Goal: Information Seeking & Learning: Learn about a topic

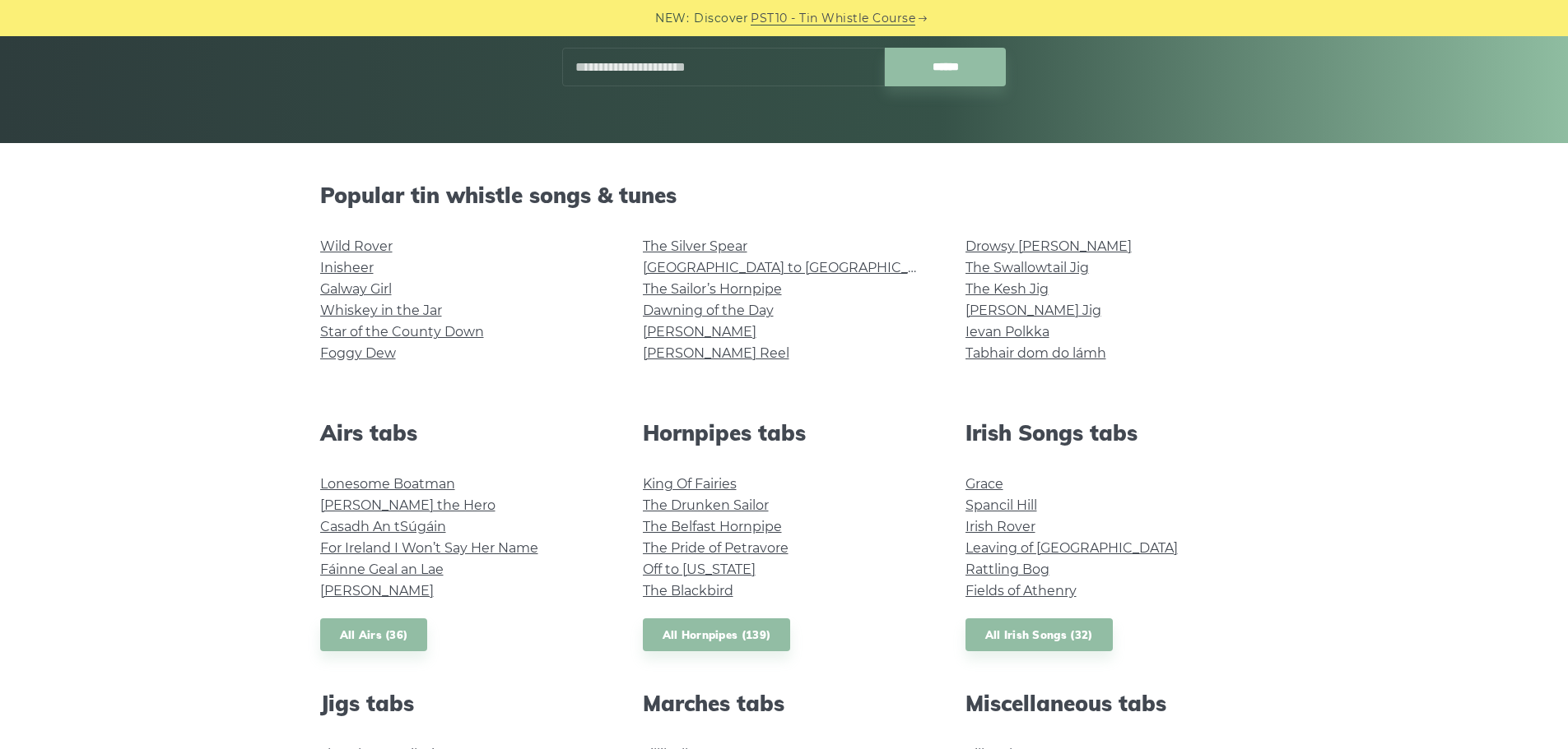
scroll to position [288, 0]
click at [367, 310] on link "Whiskey in the Jar" at bounding box center [380, 311] width 122 height 15
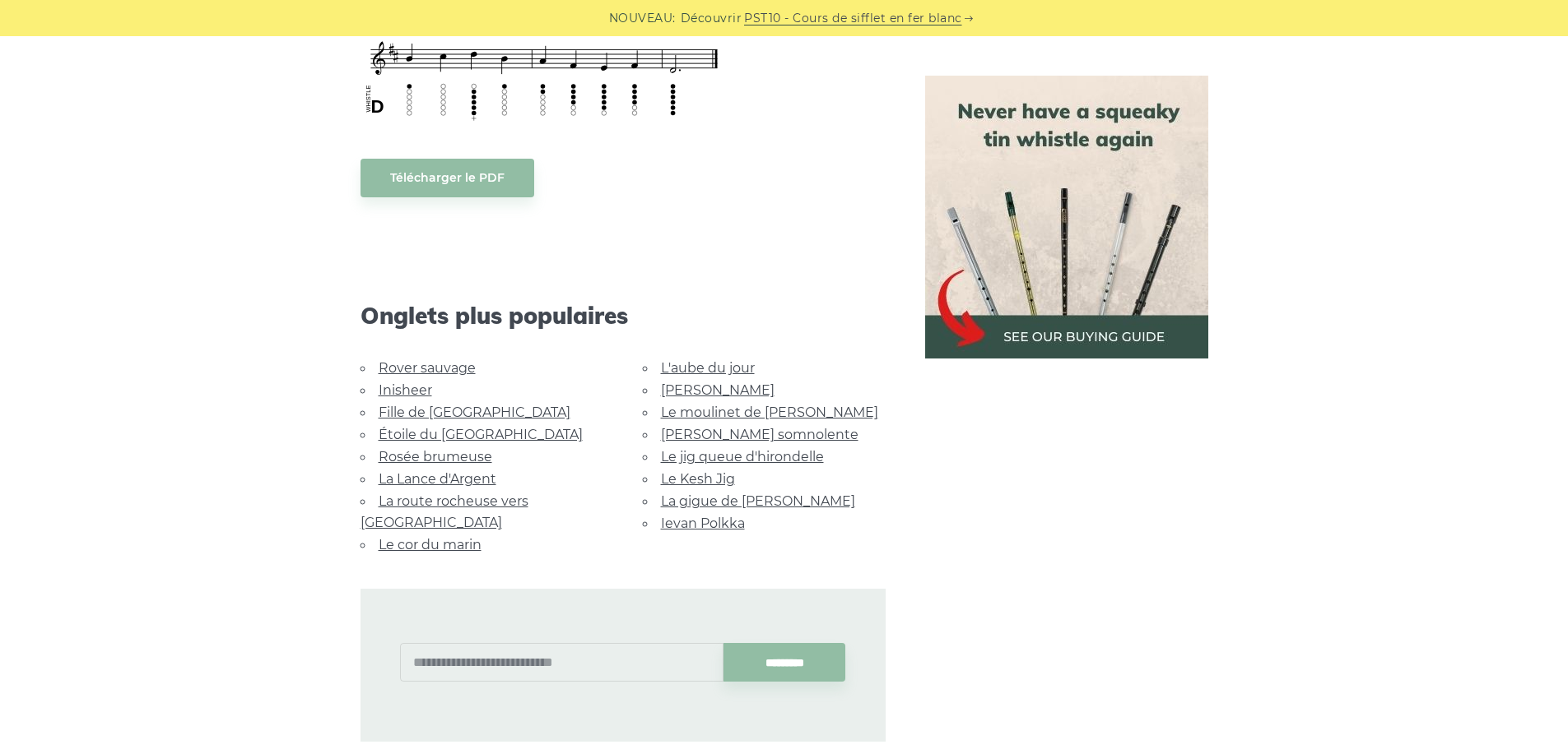
scroll to position [829, 0]
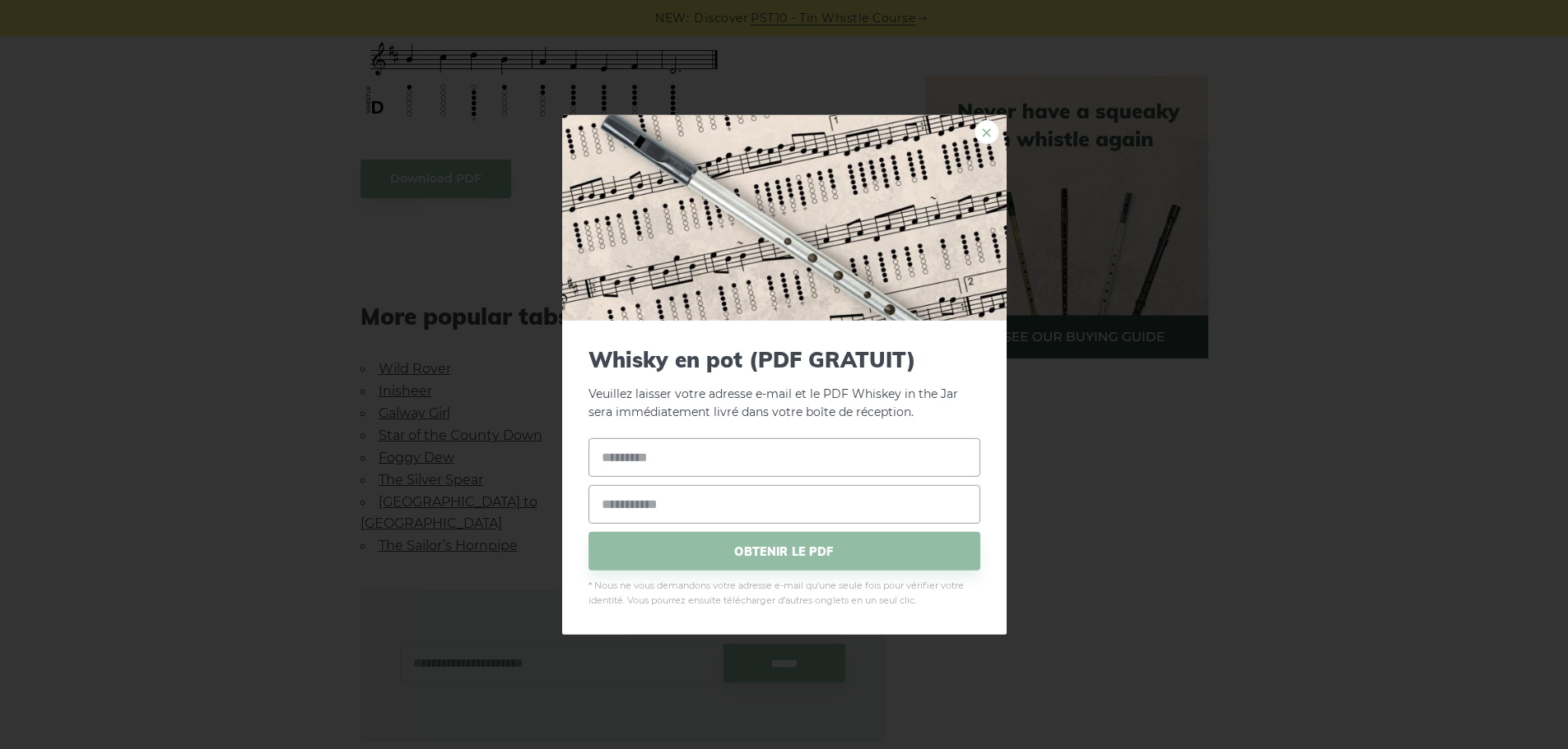
click at [992, 133] on link "×" at bounding box center [986, 131] width 24 height 24
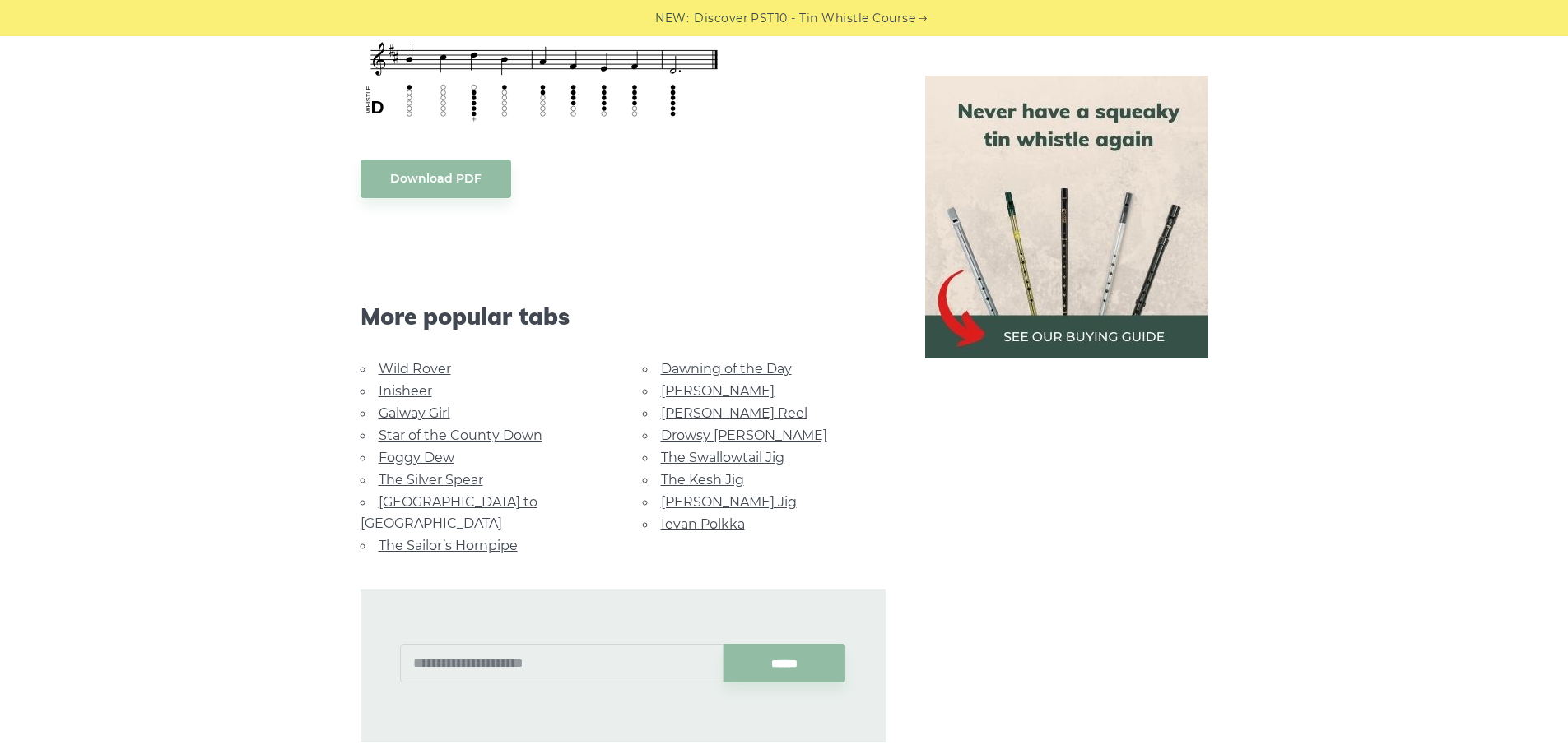
click at [395, 364] on link "Wild Rover" at bounding box center [414, 368] width 72 height 15
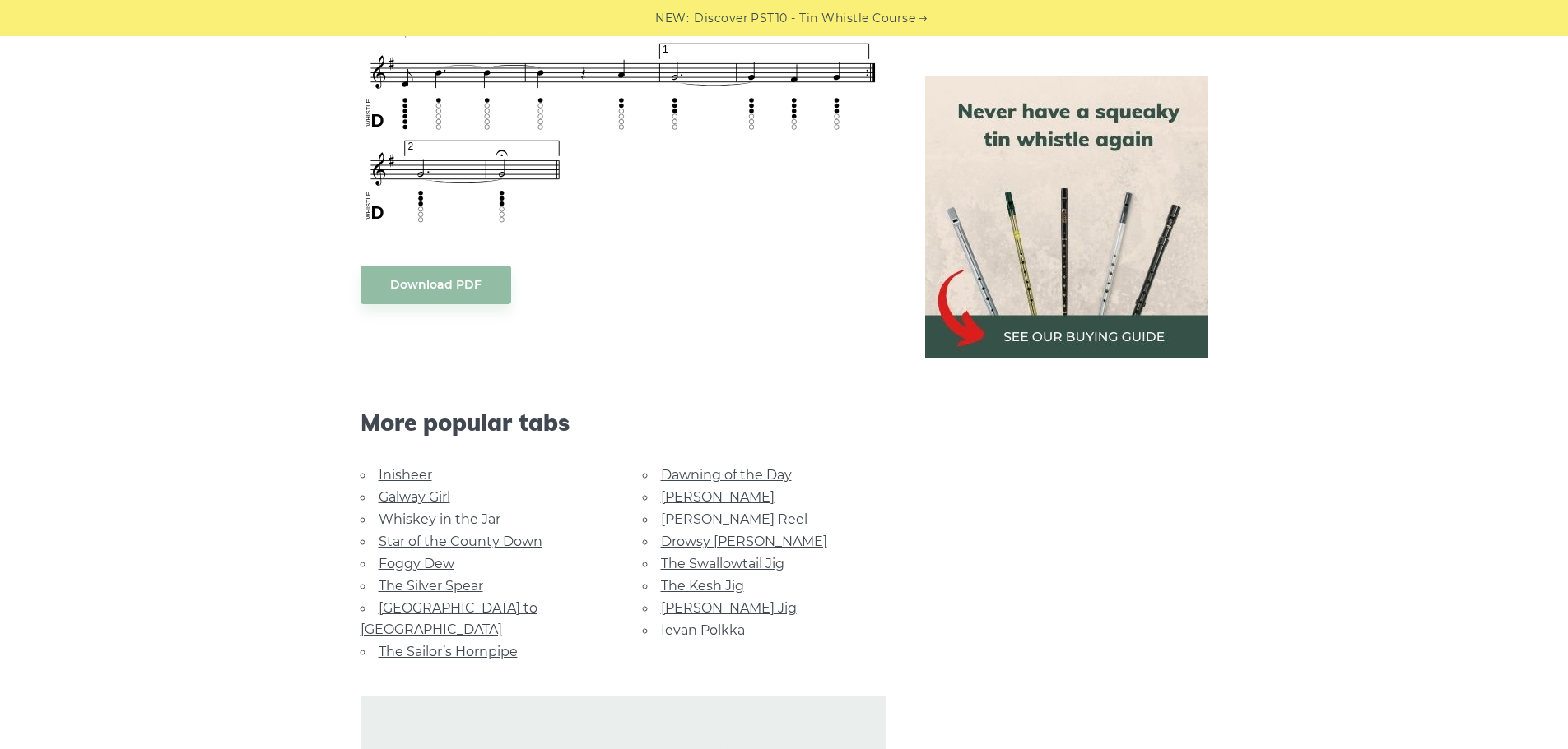
scroll to position [1312, 0]
click at [400, 466] on link "Inisheer" at bounding box center [404, 474] width 53 height 15
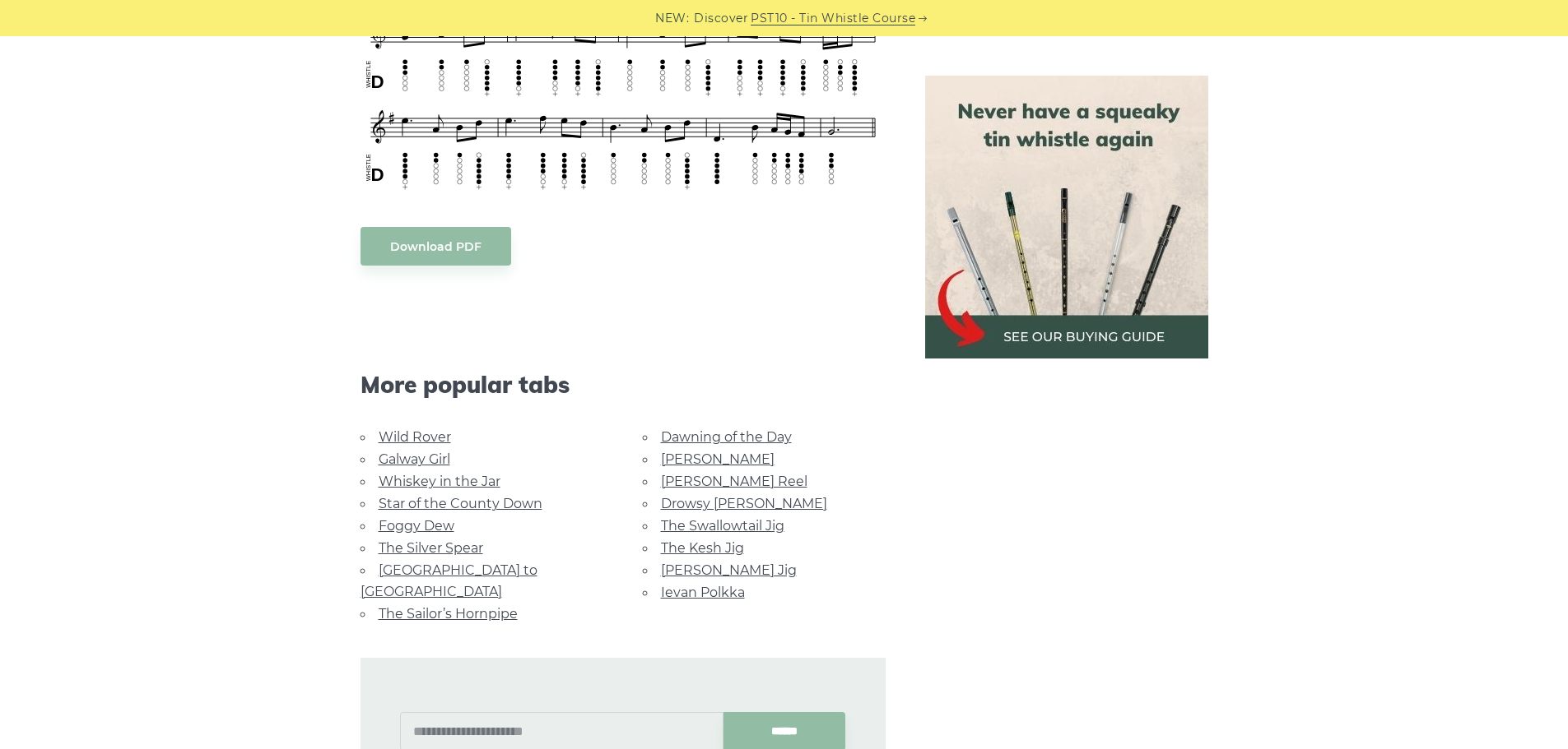
scroll to position [956, 0]
click at [403, 458] on link "Galway Girl" at bounding box center [413, 458] width 71 height 15
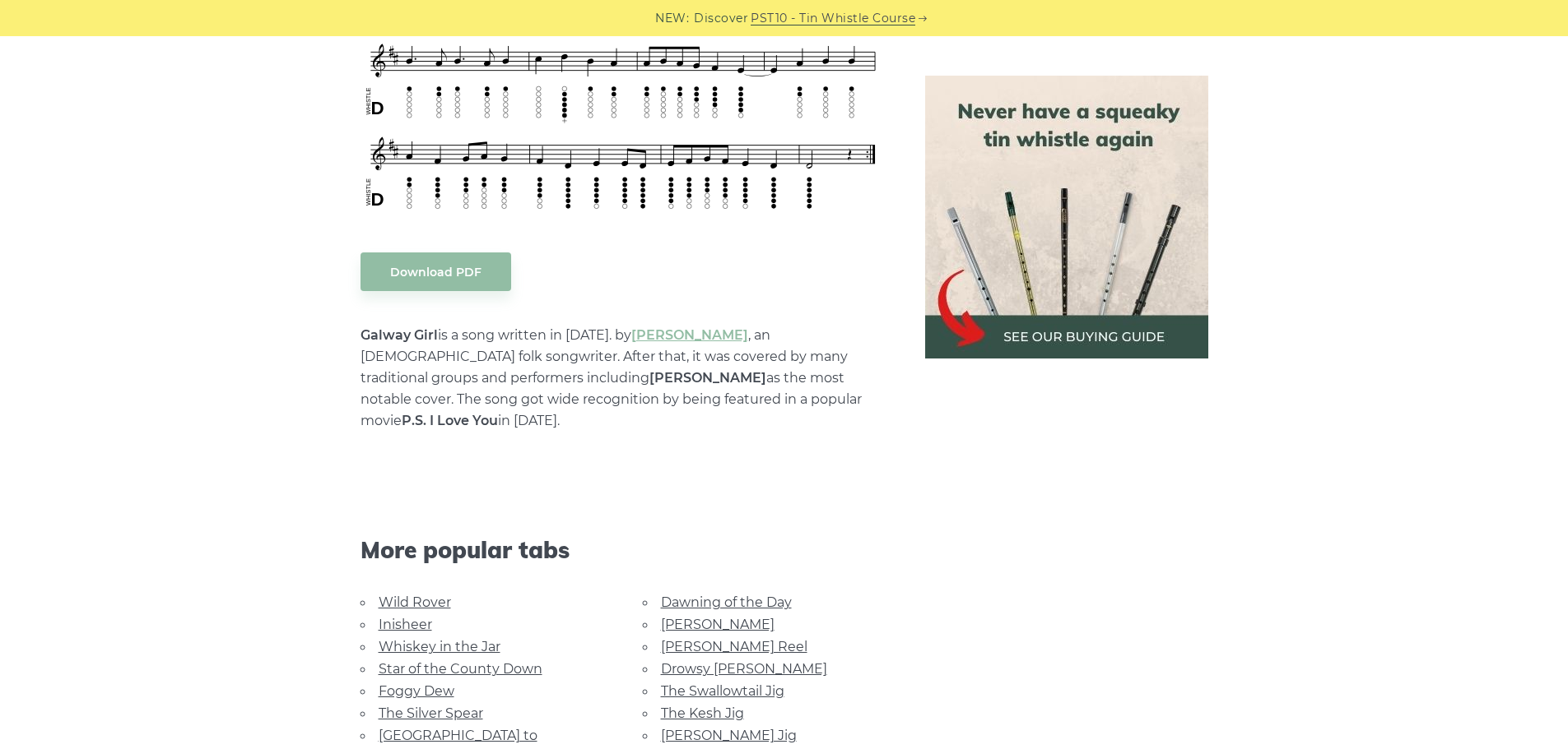
scroll to position [867, 0]
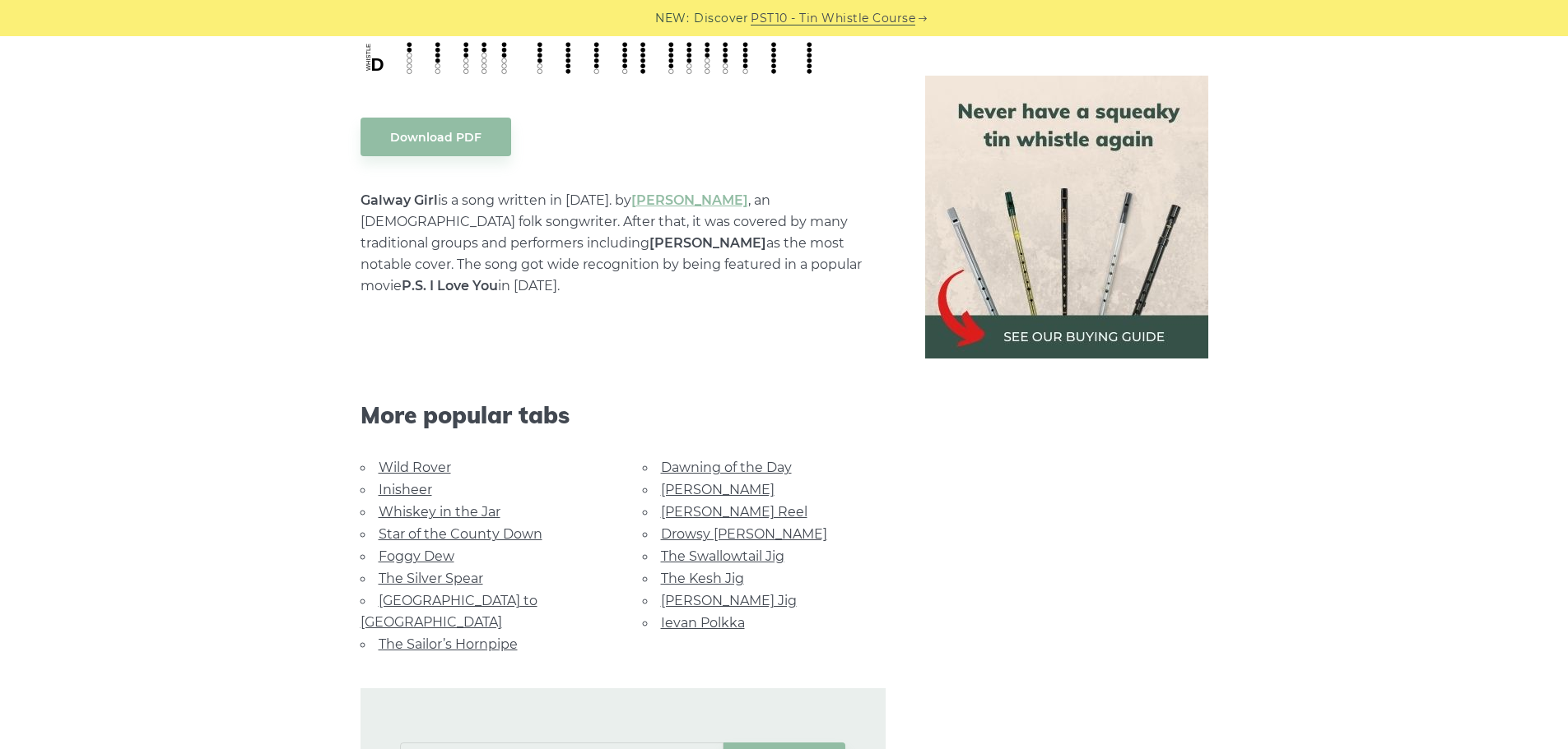
click at [417, 527] on link "Star of the County Down" at bounding box center [460, 534] width 164 height 15
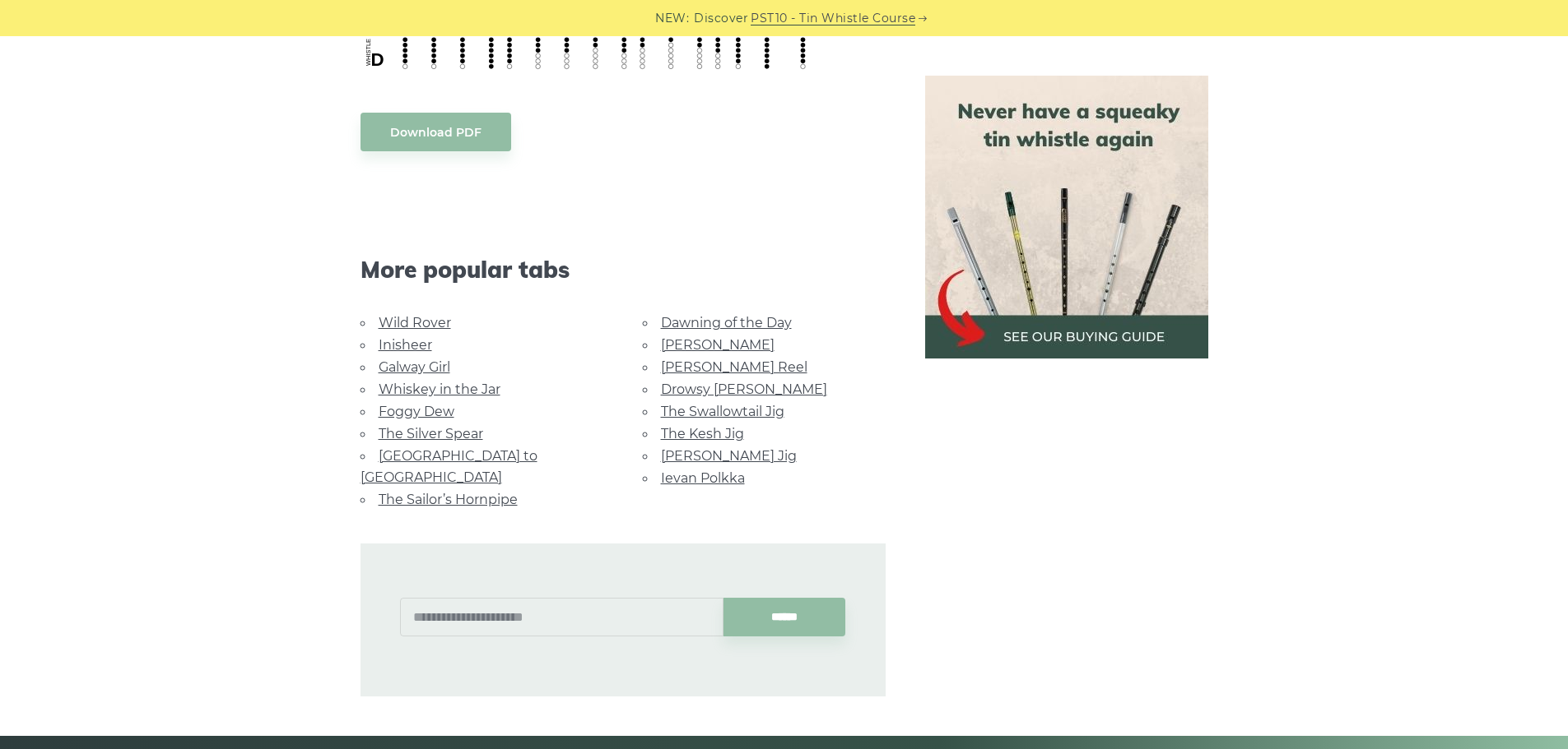
scroll to position [898, 0]
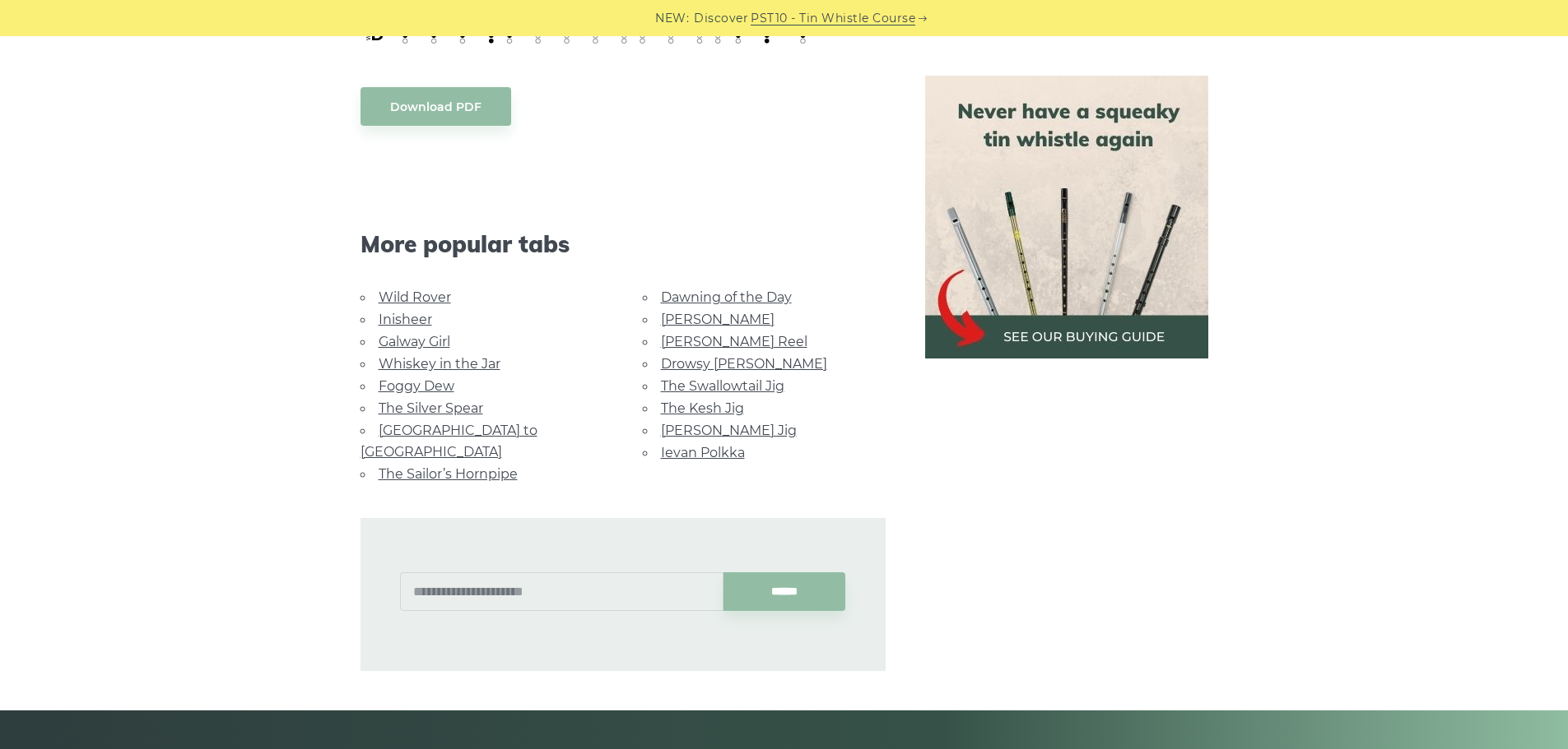
click at [739, 293] on link "Dawning of the Day" at bounding box center [726, 297] width 131 height 15
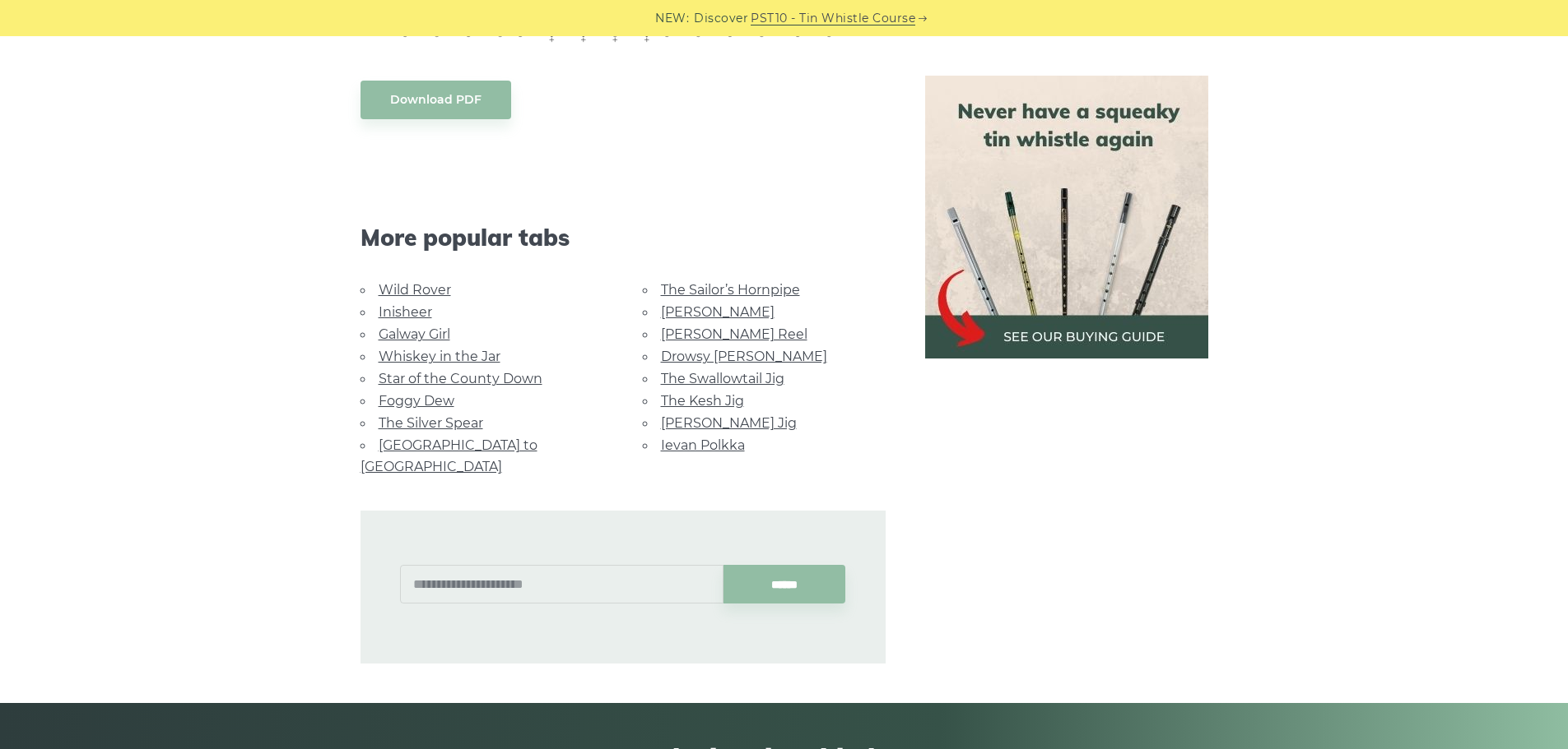
scroll to position [930, 0]
click at [433, 402] on link "Foggy Dew" at bounding box center [416, 400] width 76 height 15
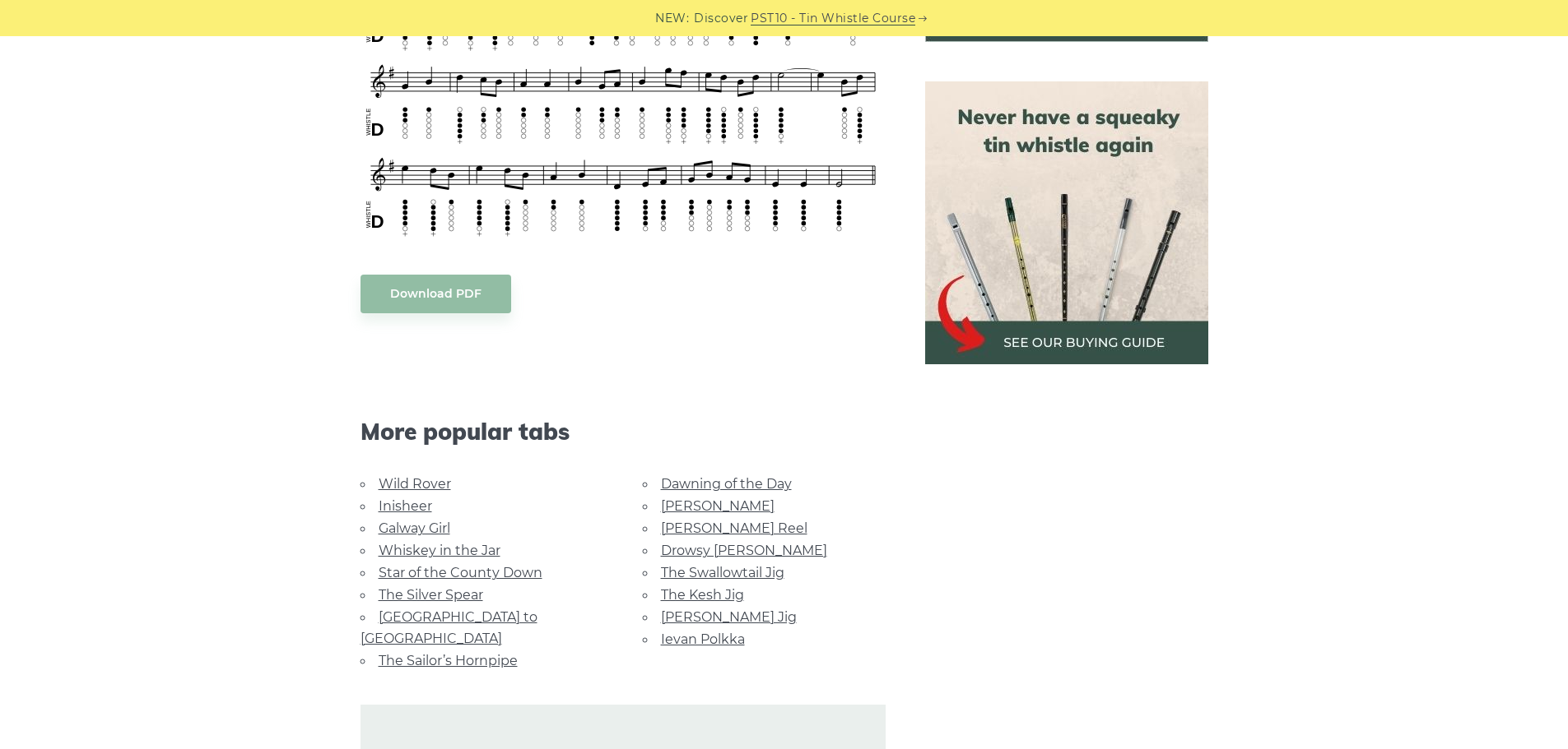
scroll to position [713, 0]
click at [686, 635] on link "Ievan Polkka" at bounding box center [702, 638] width 84 height 15
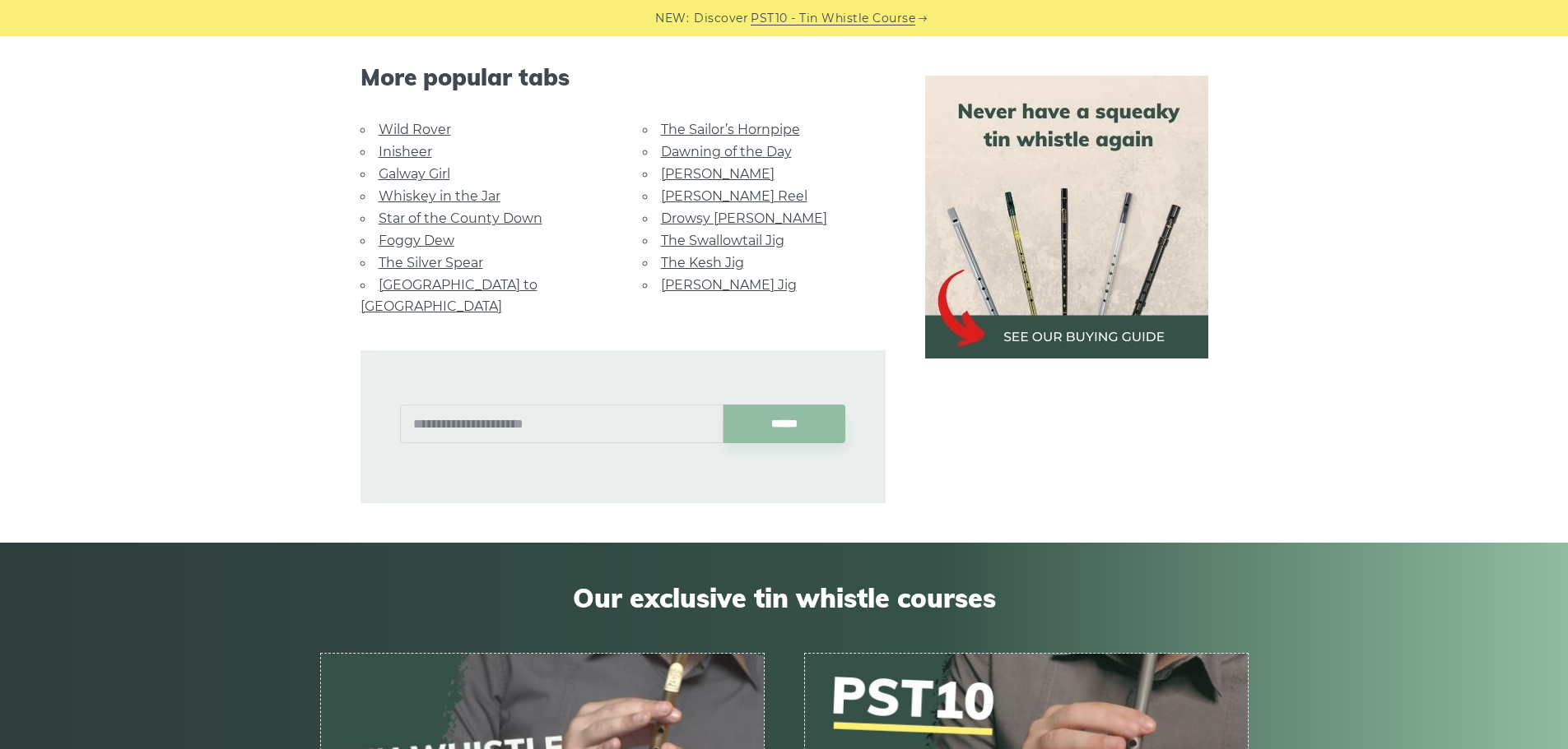
scroll to position [3986, 0]
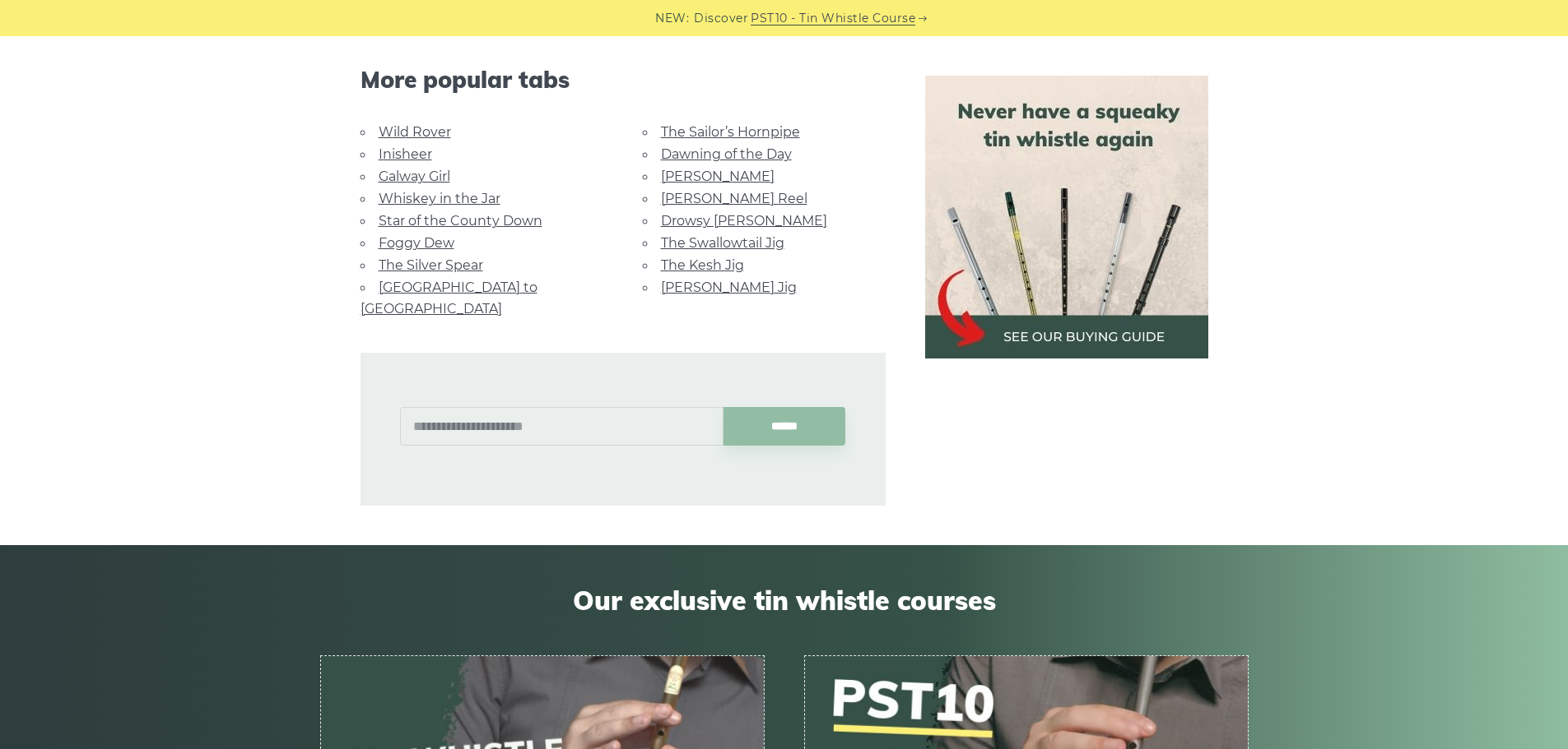
click at [682, 283] on link "[PERSON_NAME] Jig" at bounding box center [729, 287] width 136 height 15
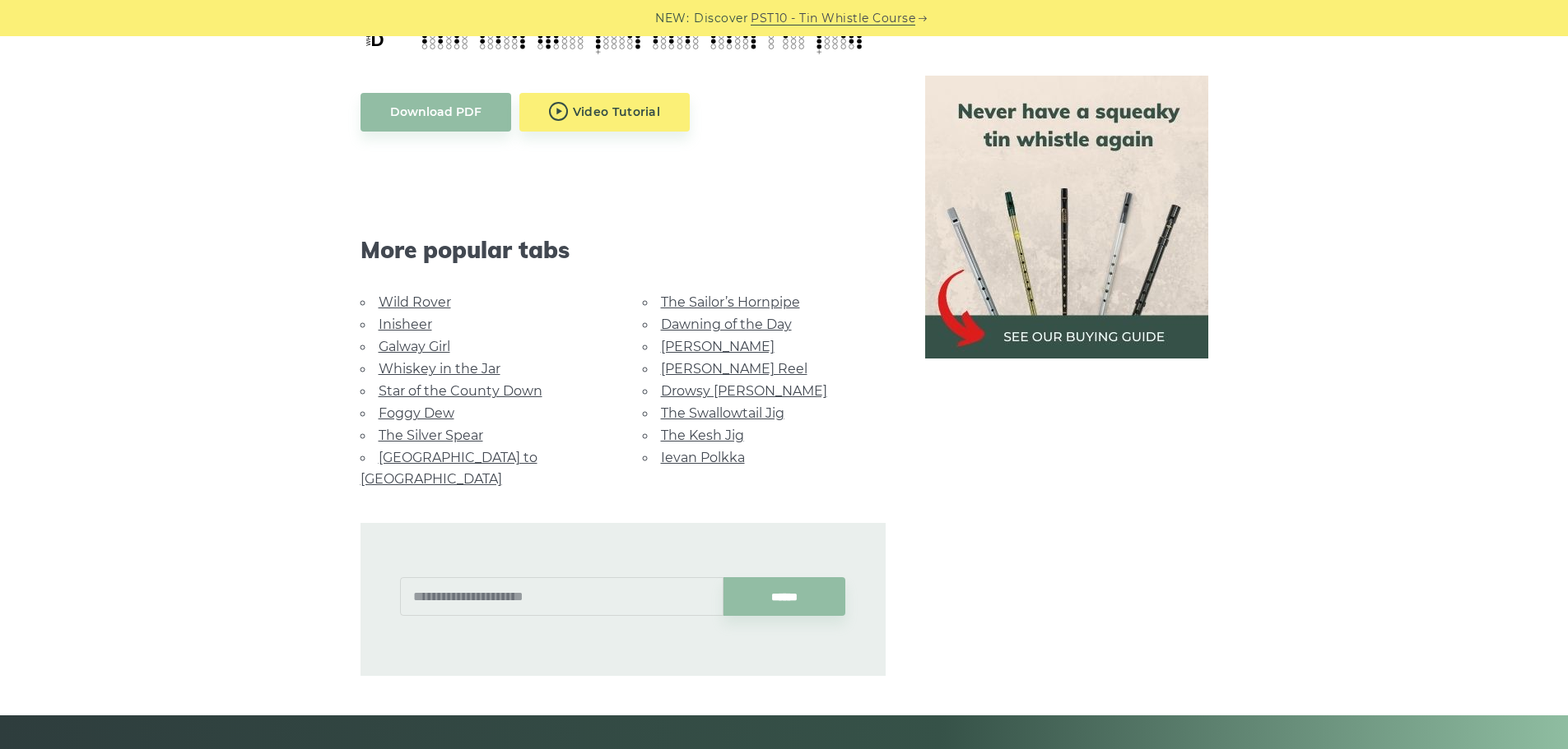
scroll to position [939, 0]
click at [485, 463] on link "[GEOGRAPHIC_DATA] to [GEOGRAPHIC_DATA]" at bounding box center [449, 467] width 177 height 37
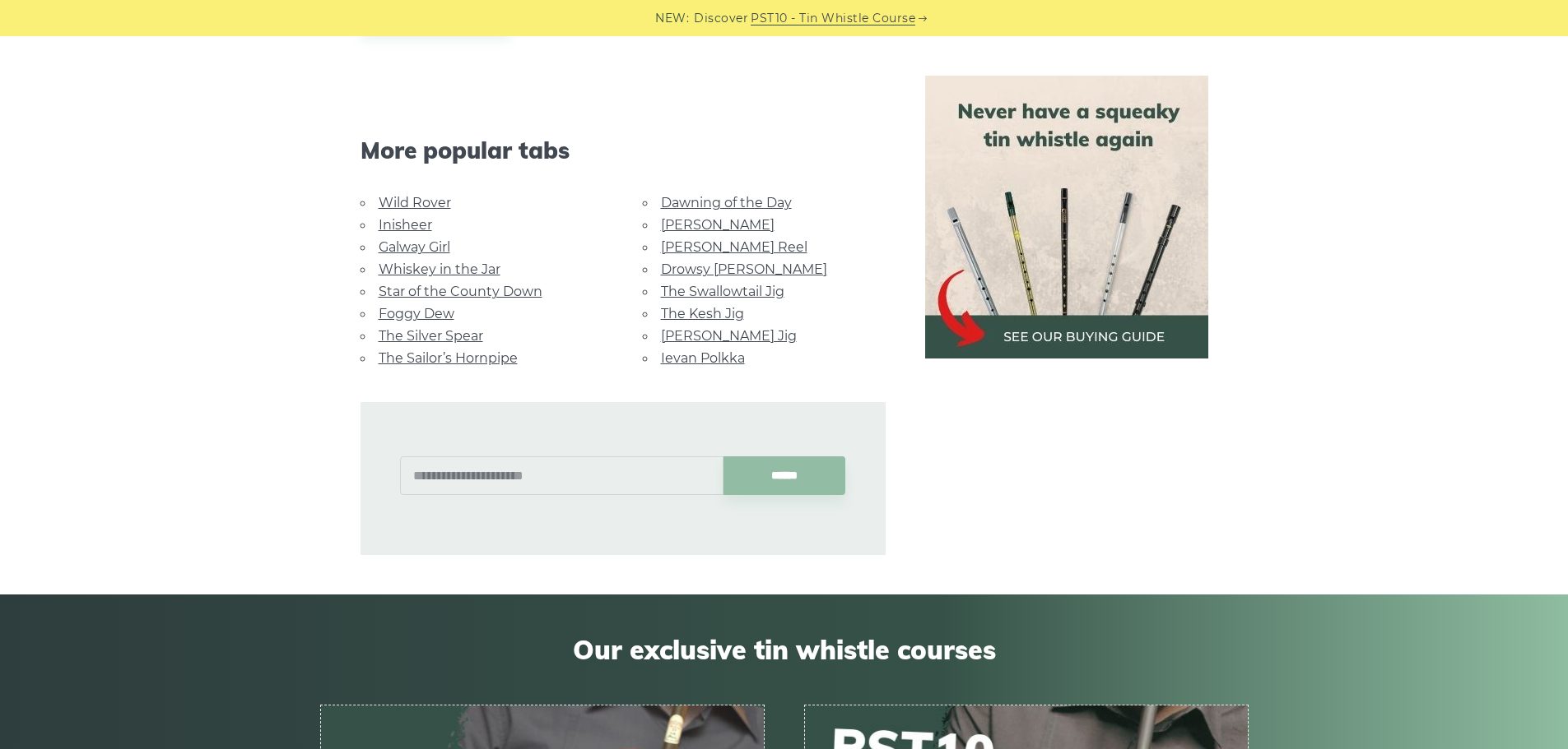
scroll to position [928, 0]
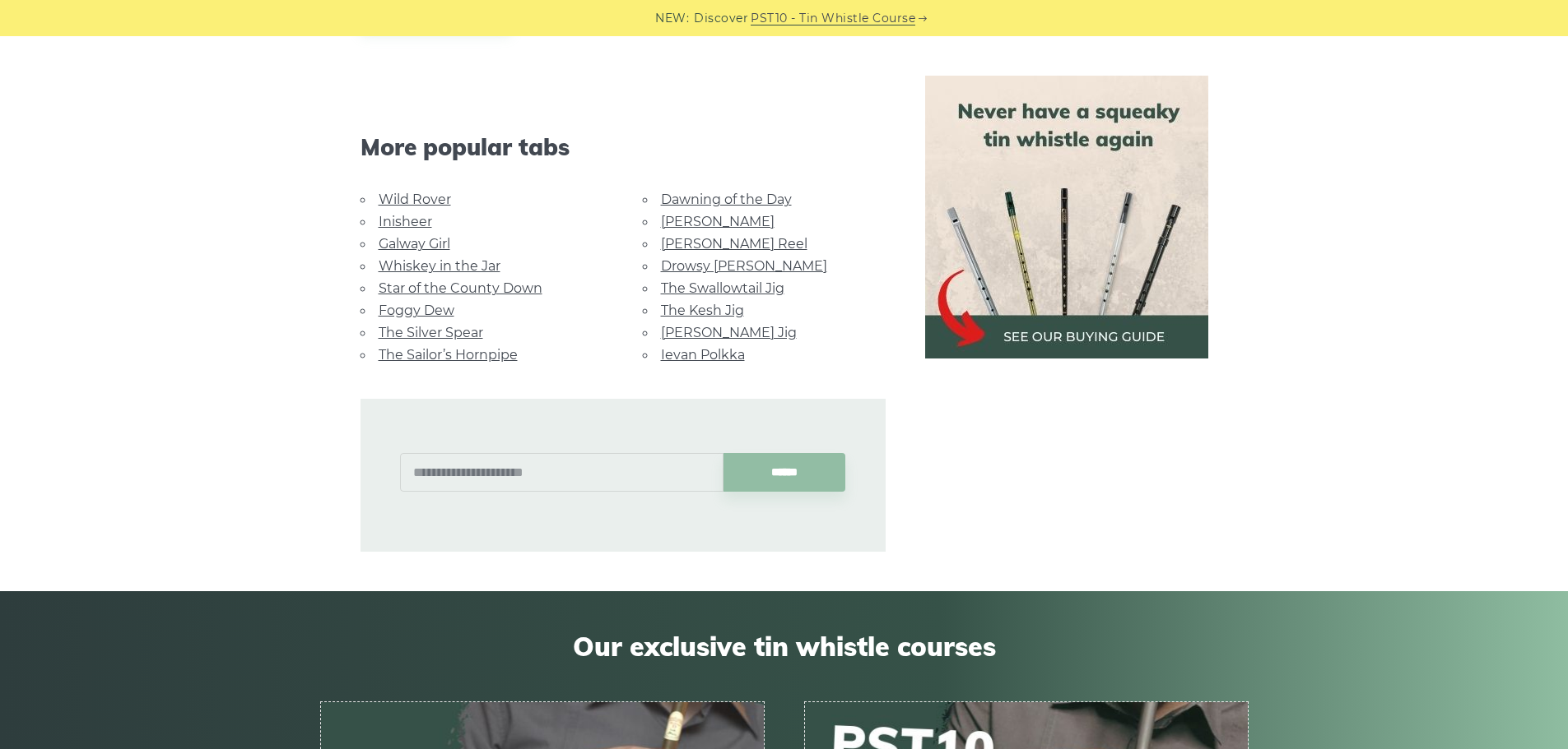
click at [692, 302] on link "The Kesh Jig" at bounding box center [702, 310] width 83 height 15
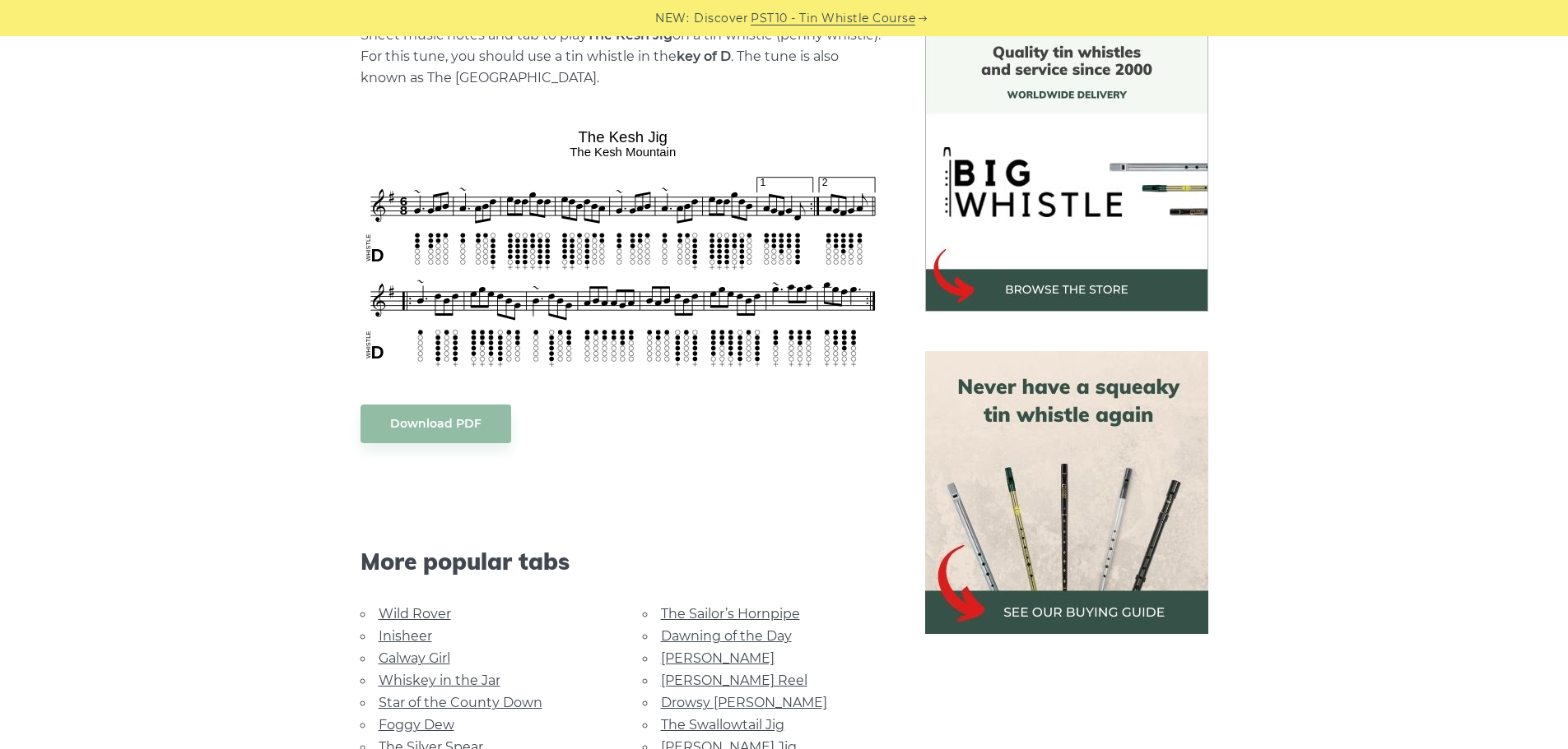
scroll to position [756, 0]
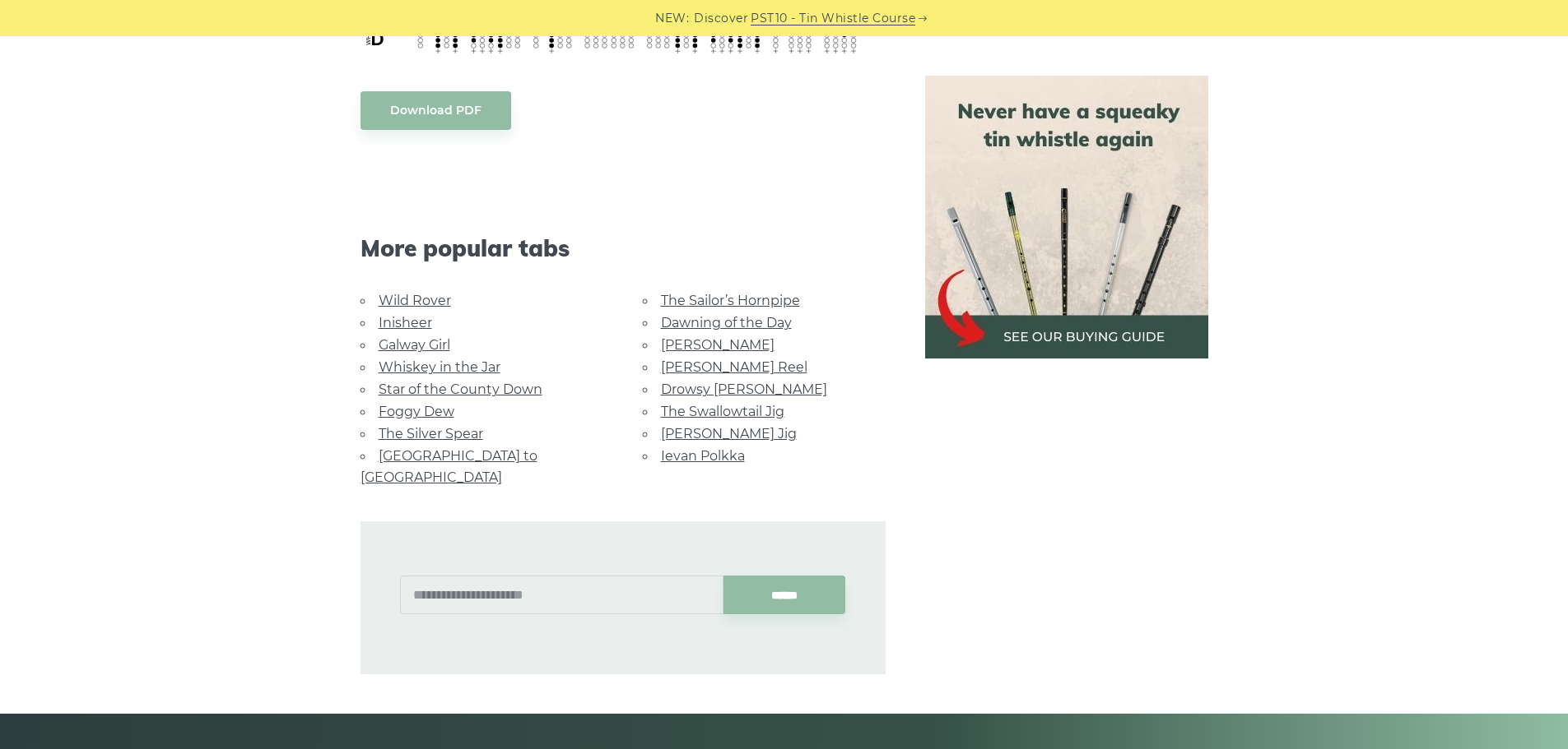
click at [689, 369] on link "Cooley’s Reel" at bounding box center [734, 366] width 147 height 15
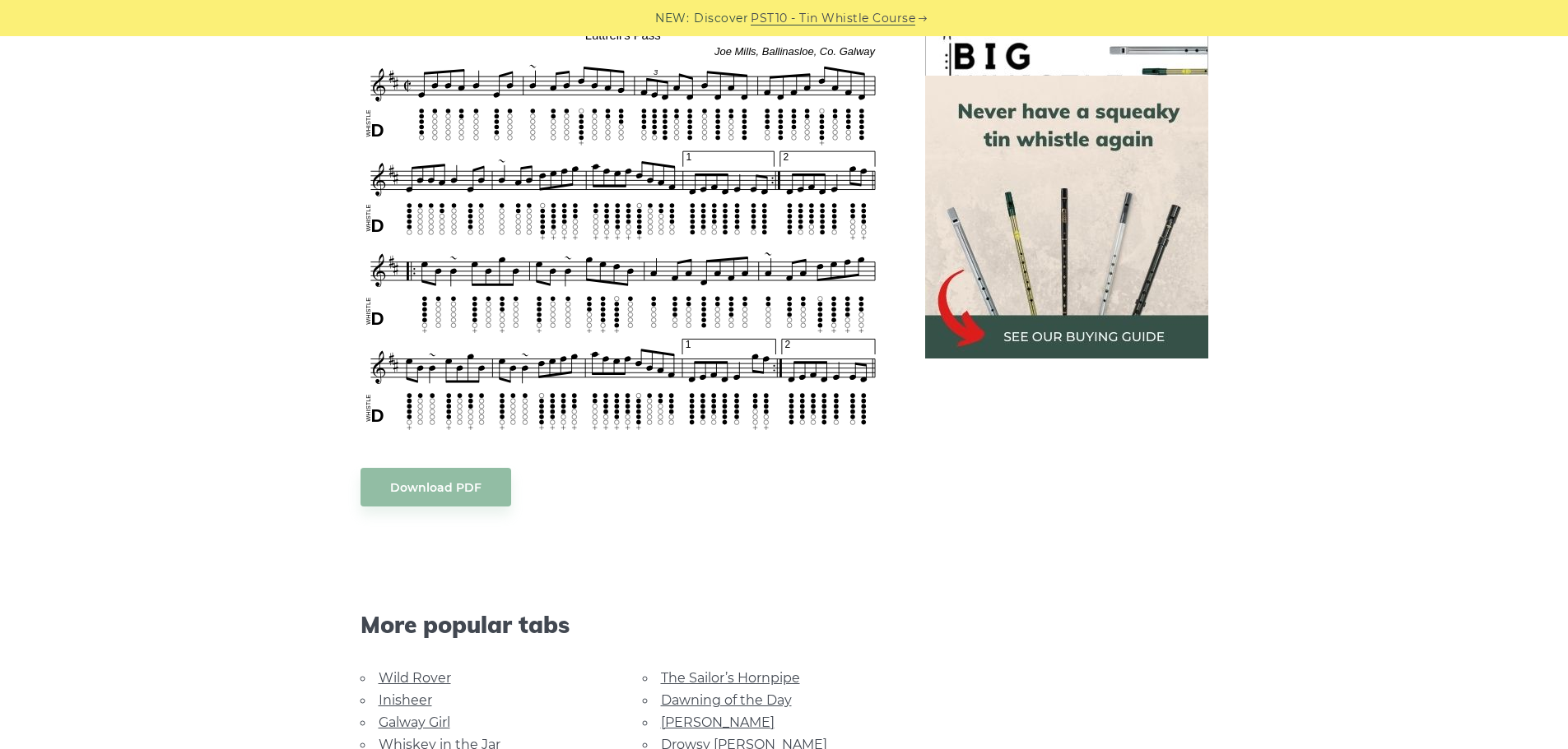
scroll to position [857, 0]
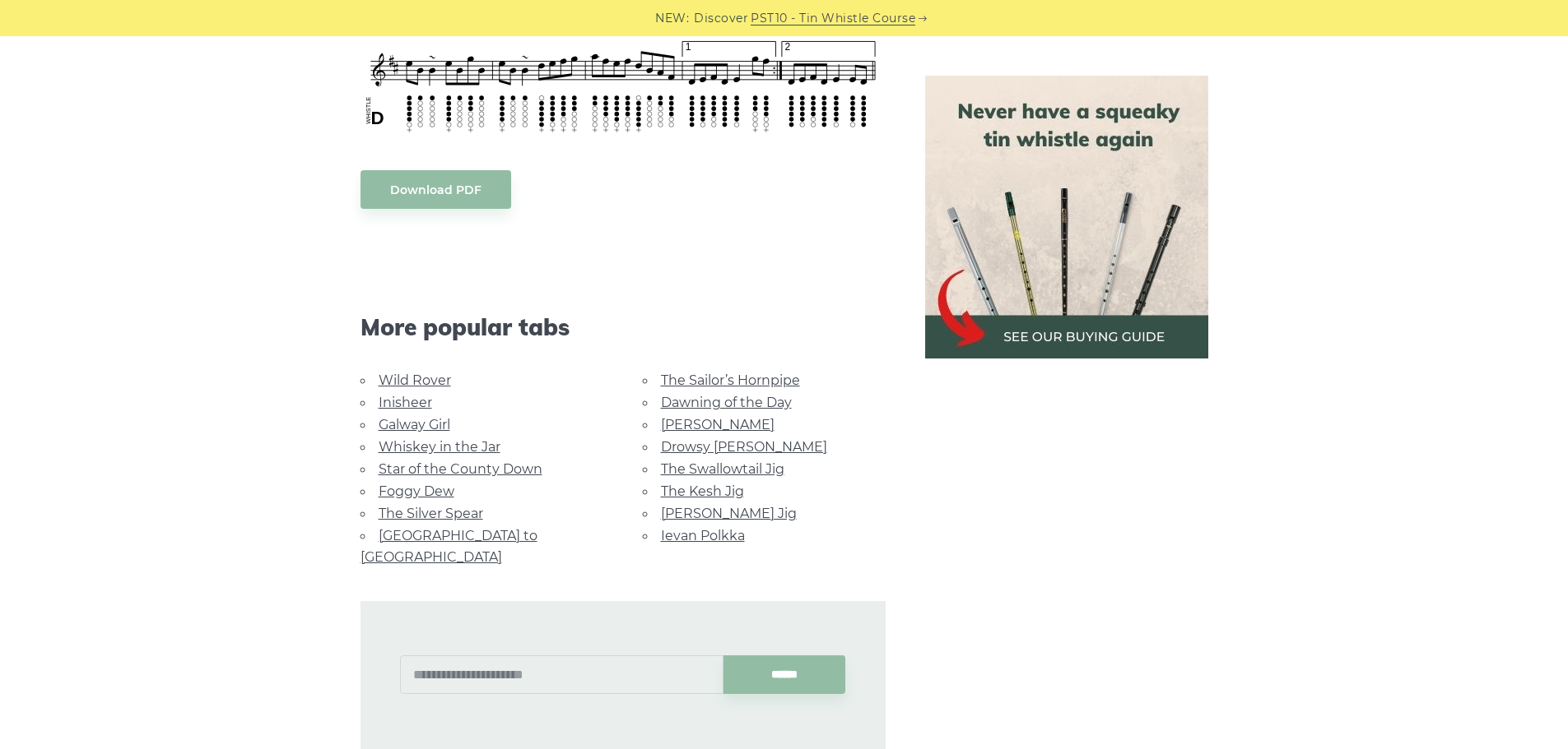
click at [688, 420] on link "[PERSON_NAME]" at bounding box center [718, 424] width 113 height 15
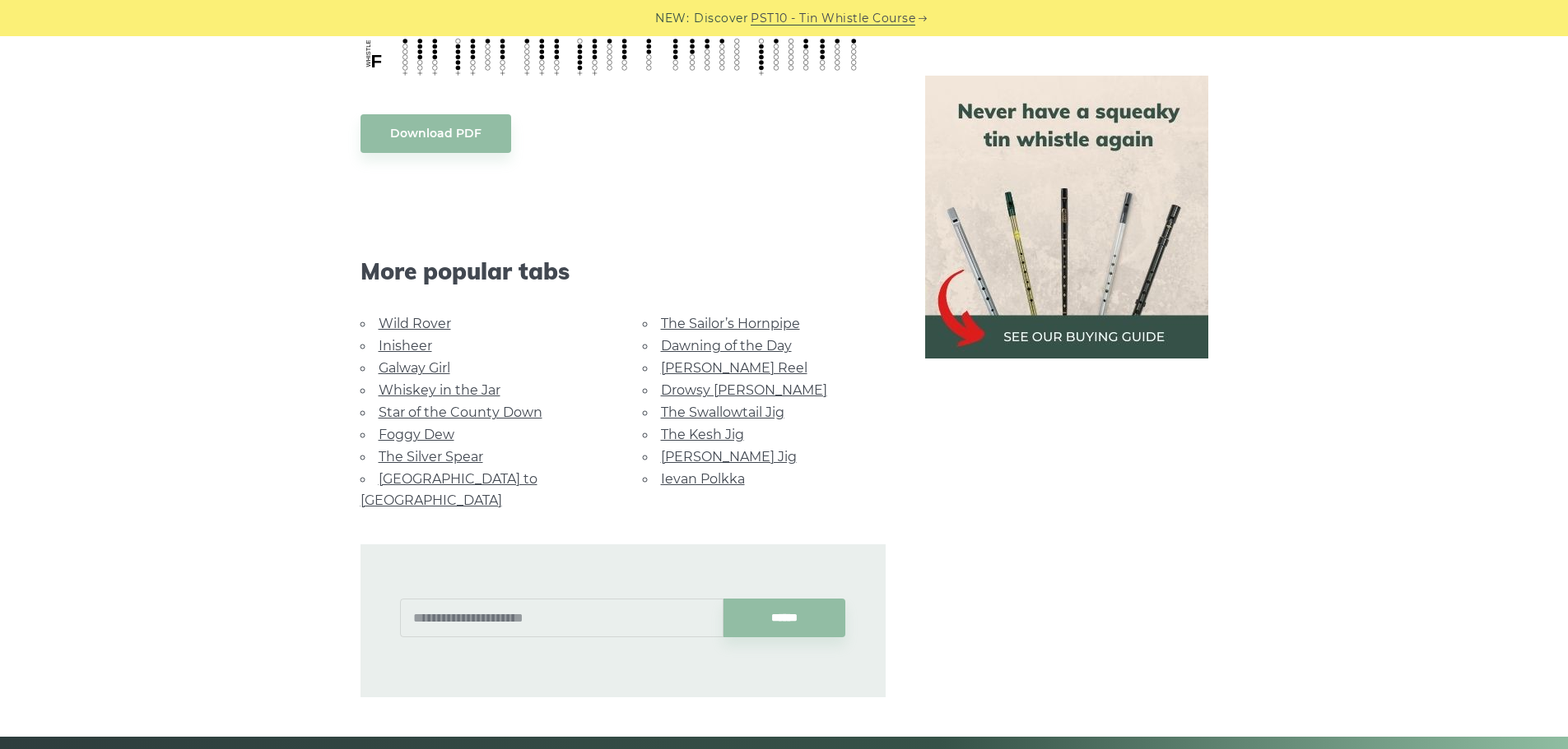
scroll to position [940, 0]
click at [415, 461] on link "The Silver Spear" at bounding box center [431, 457] width 104 height 15
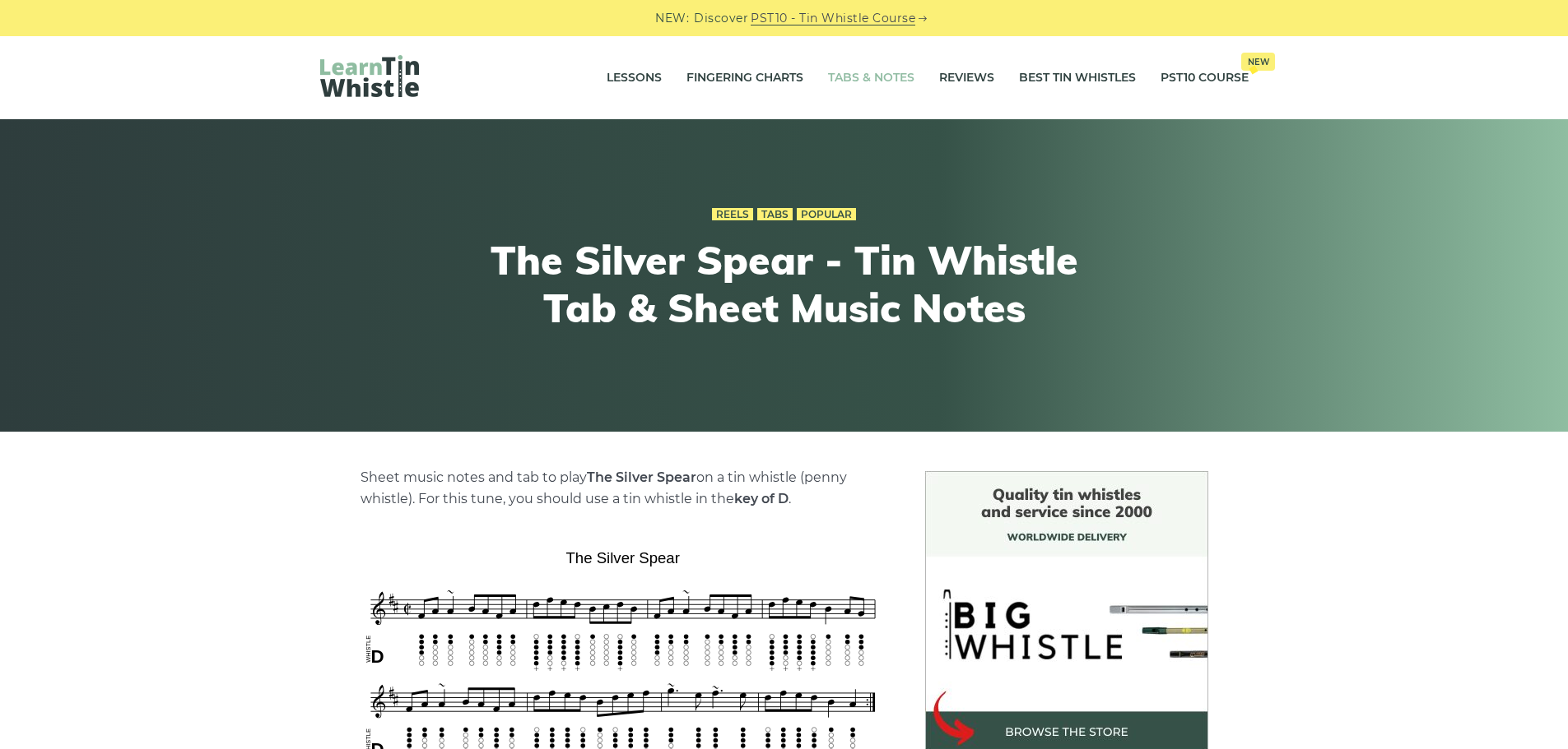
click at [875, 78] on link "Tabs & Notes" at bounding box center [871, 78] width 86 height 41
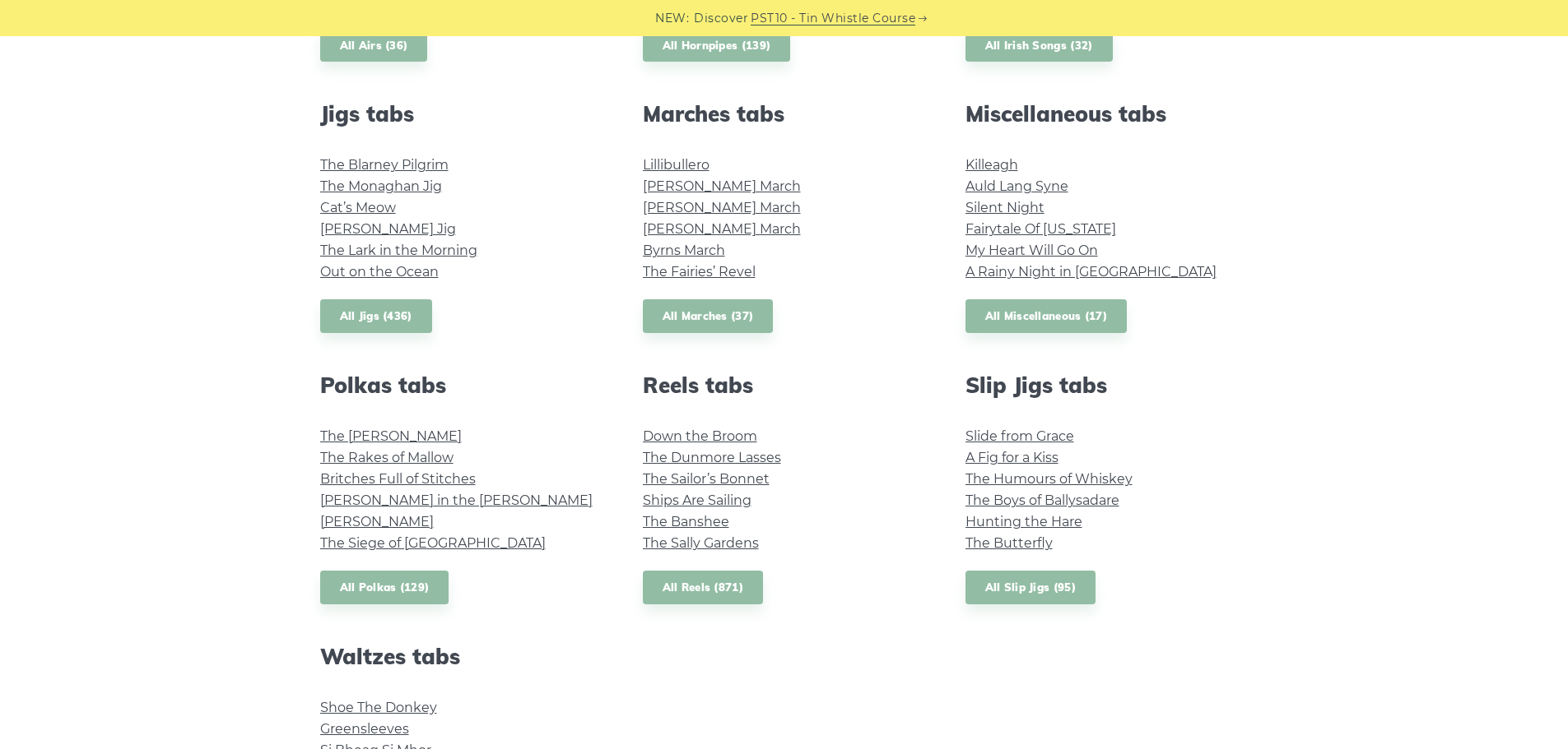
scroll to position [880, 0]
click at [1065, 310] on link "All Miscellaneous (17)" at bounding box center [1047, 315] width 162 height 33
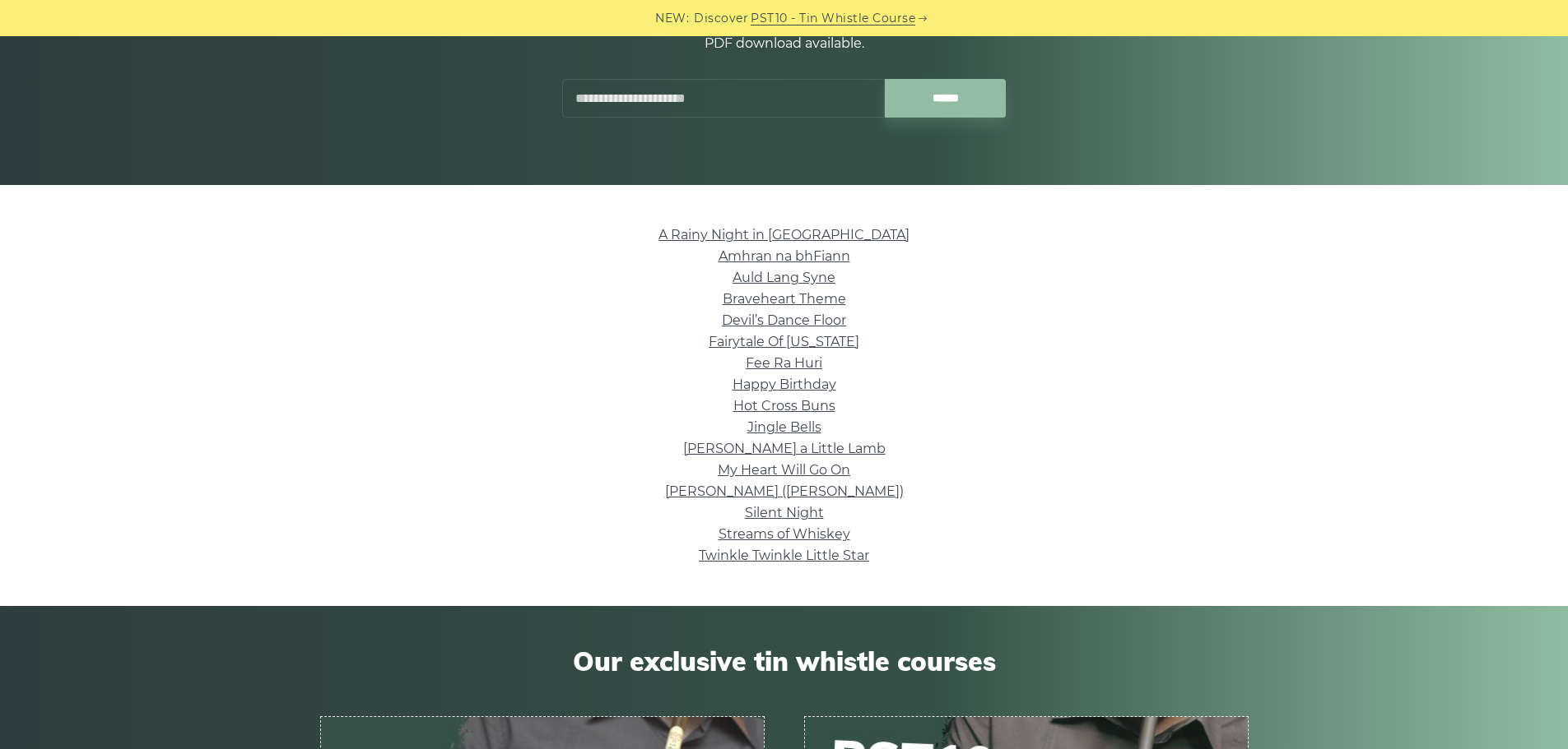
scroll to position [177, 0]
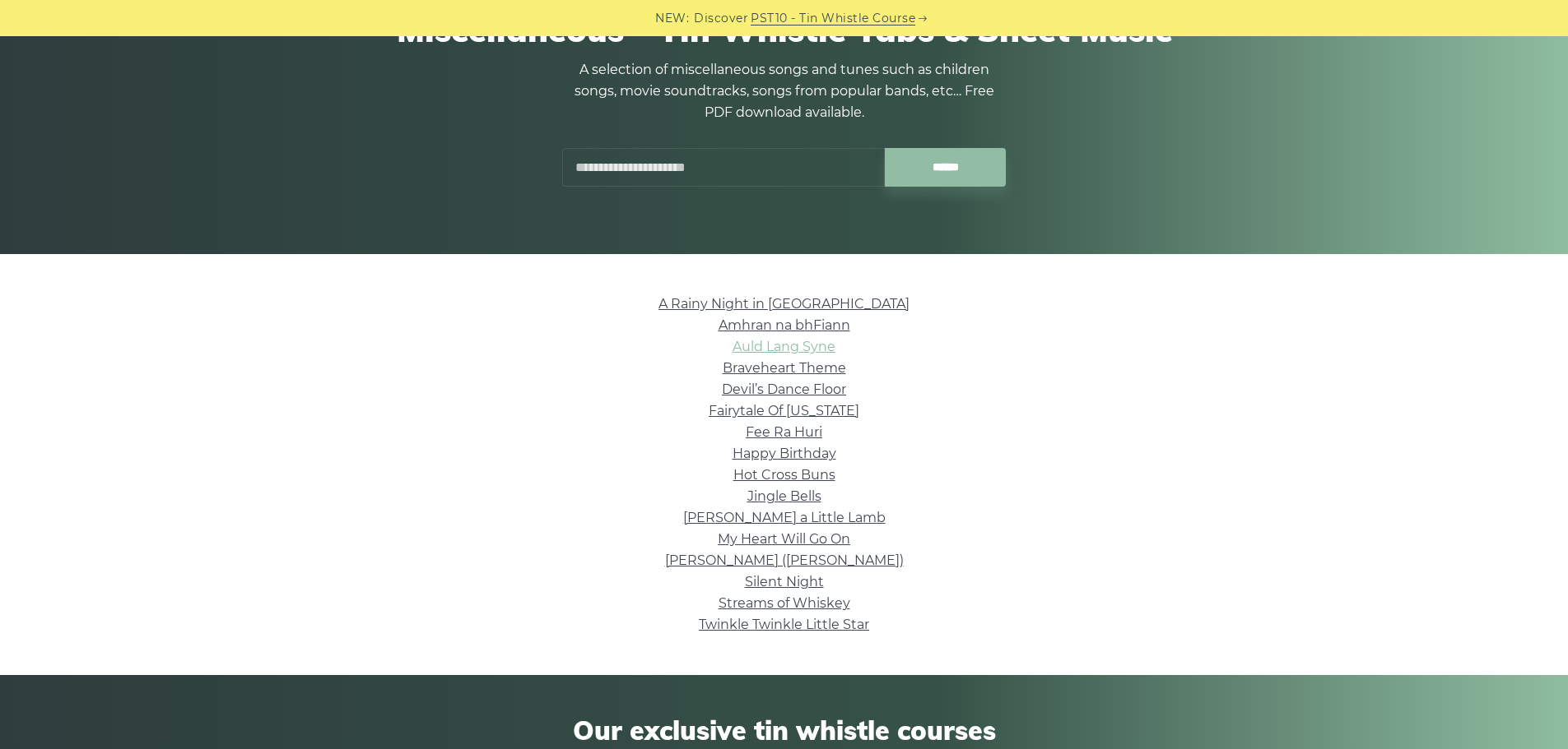
click at [817, 347] on link "Auld Lang Syne" at bounding box center [784, 346] width 103 height 15
click at [775, 373] on link "Braveheart Theme" at bounding box center [784, 367] width 123 height 15
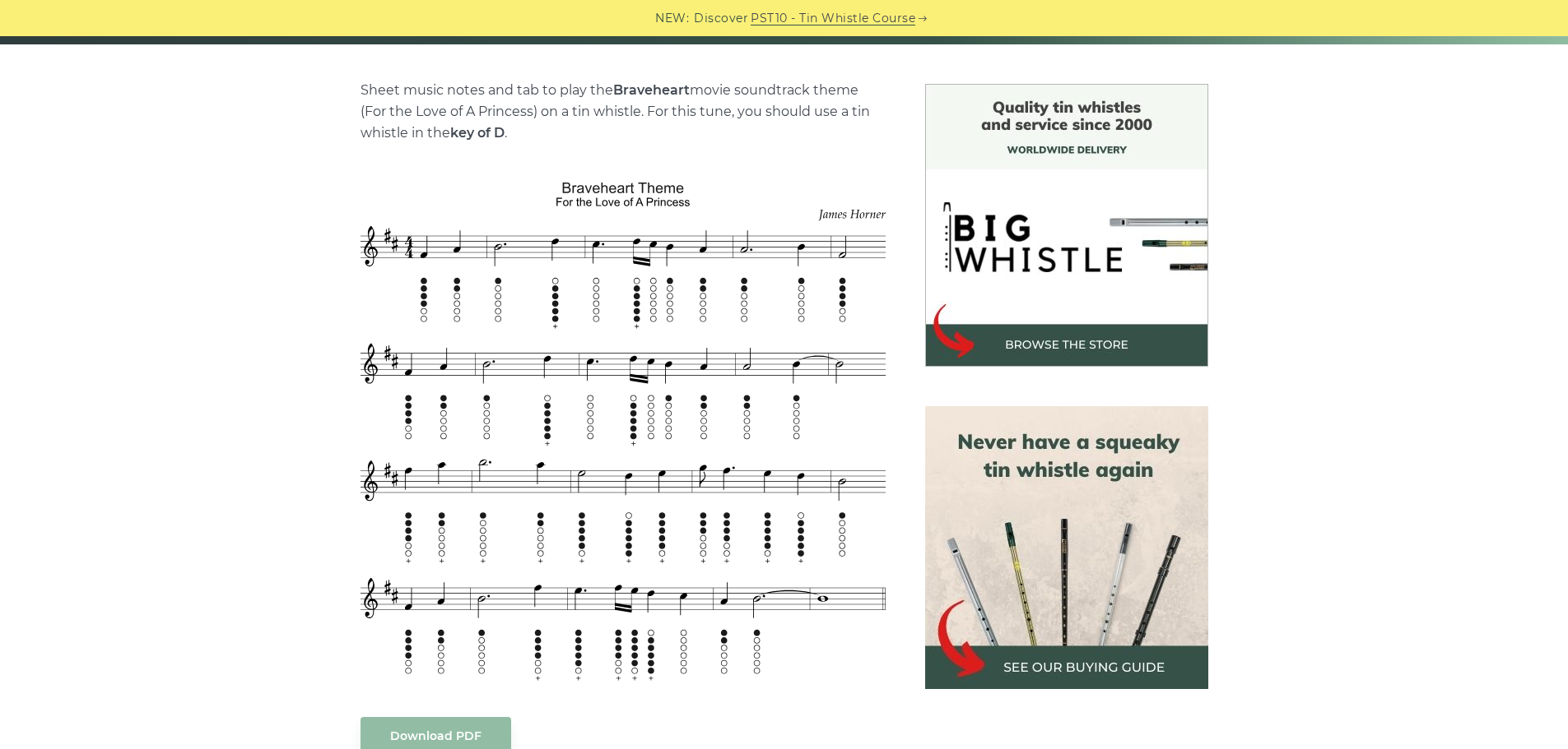
scroll to position [354, 0]
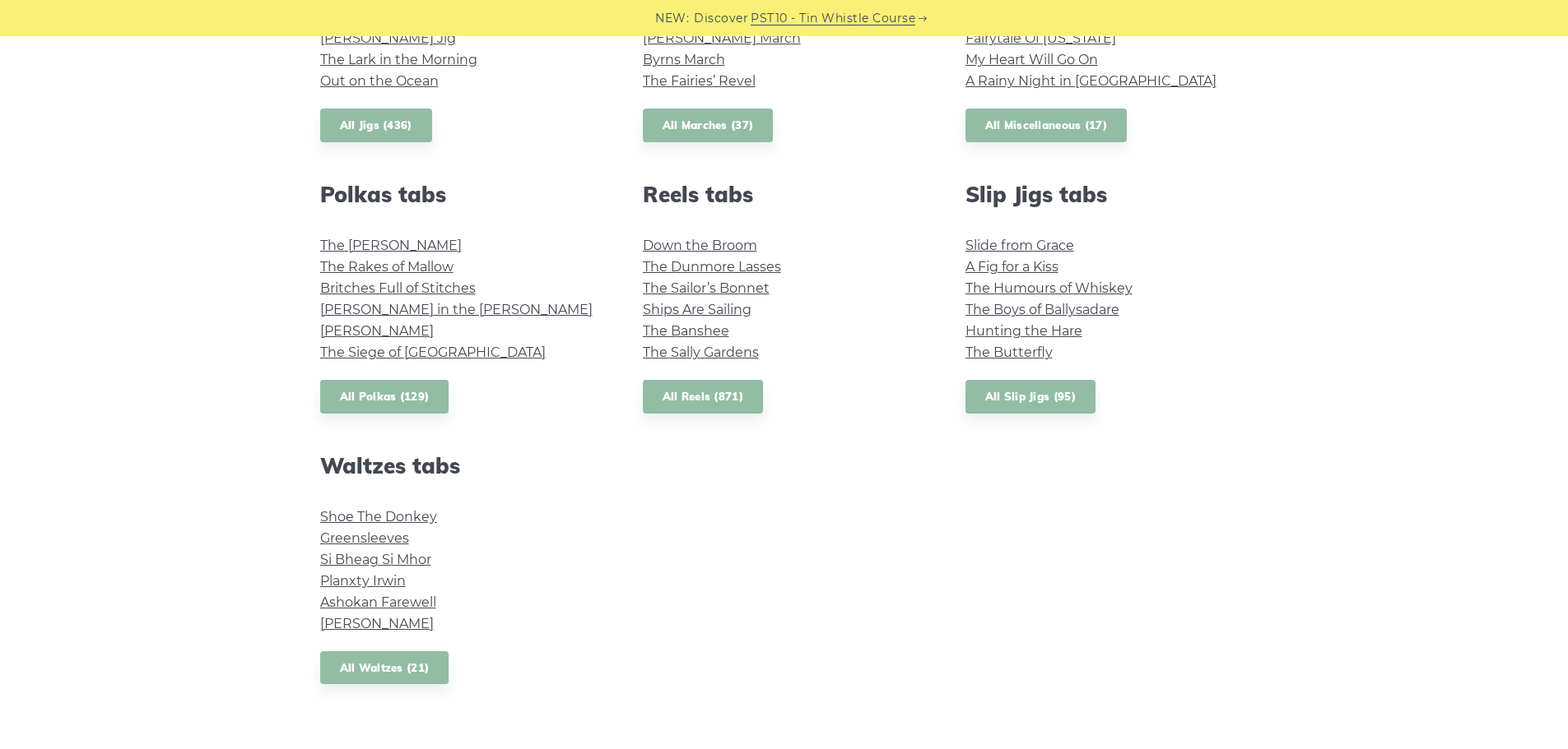
scroll to position [1113, 0]
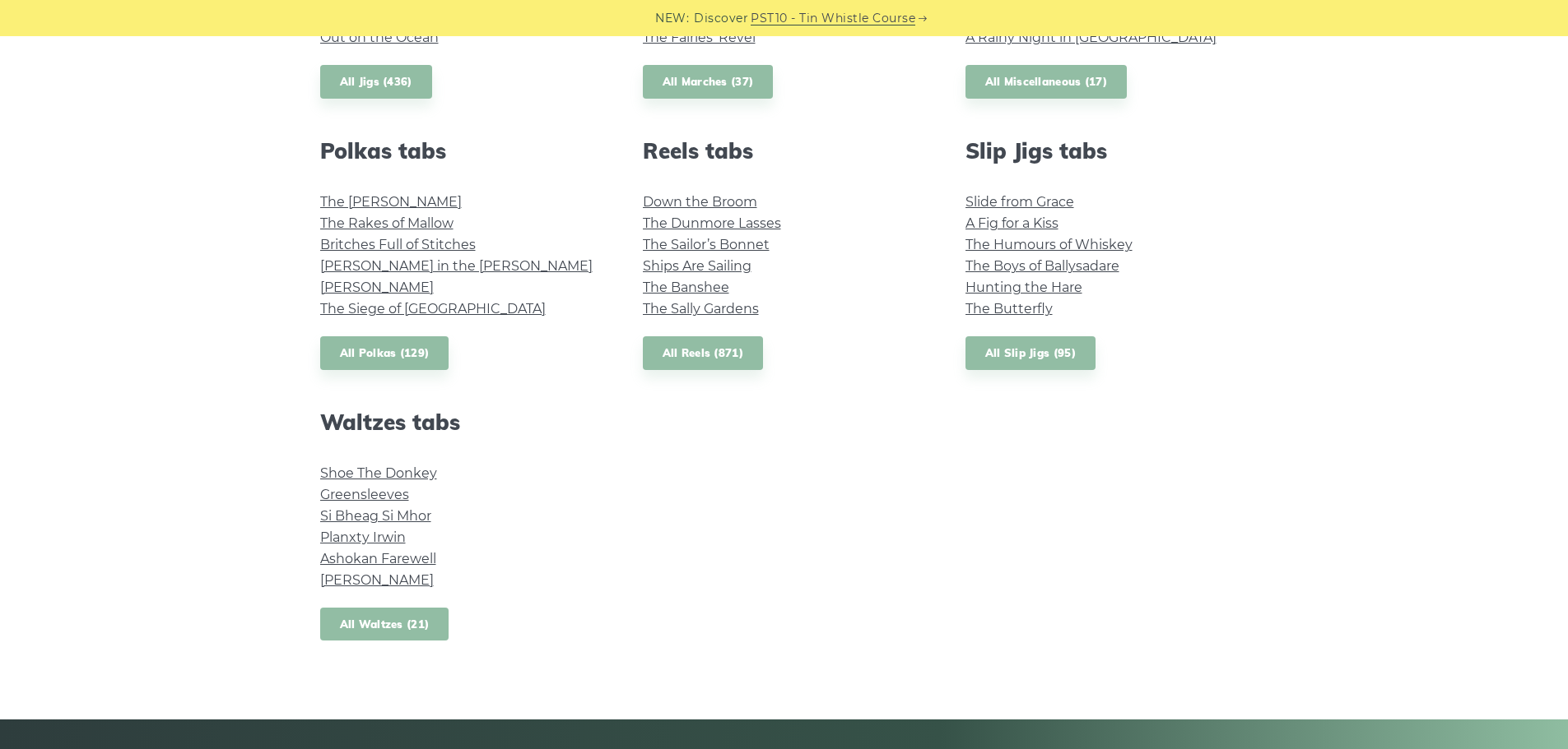
click at [348, 618] on link "All Waltzes (21)" at bounding box center [384, 624] width 129 height 33
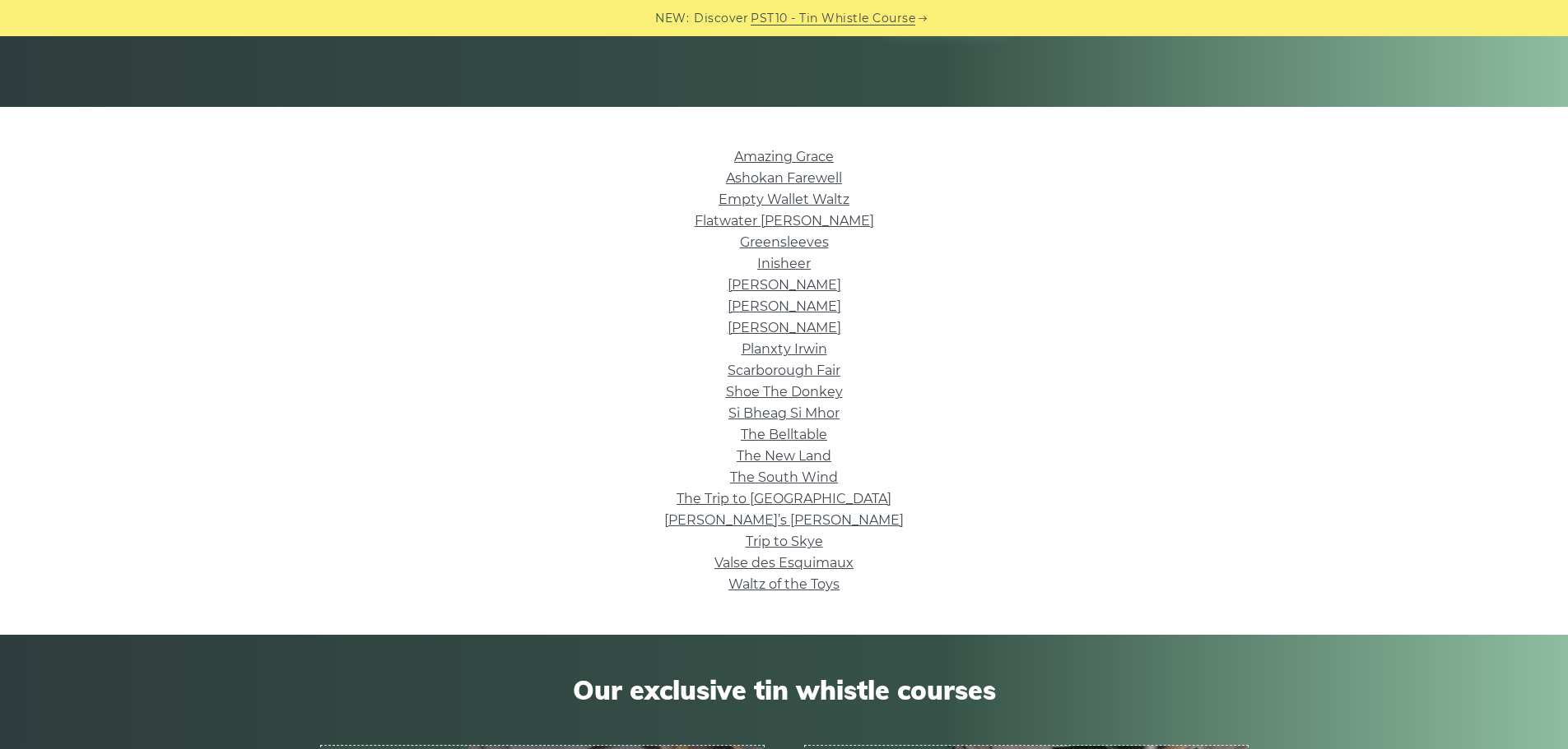
scroll to position [324, 0]
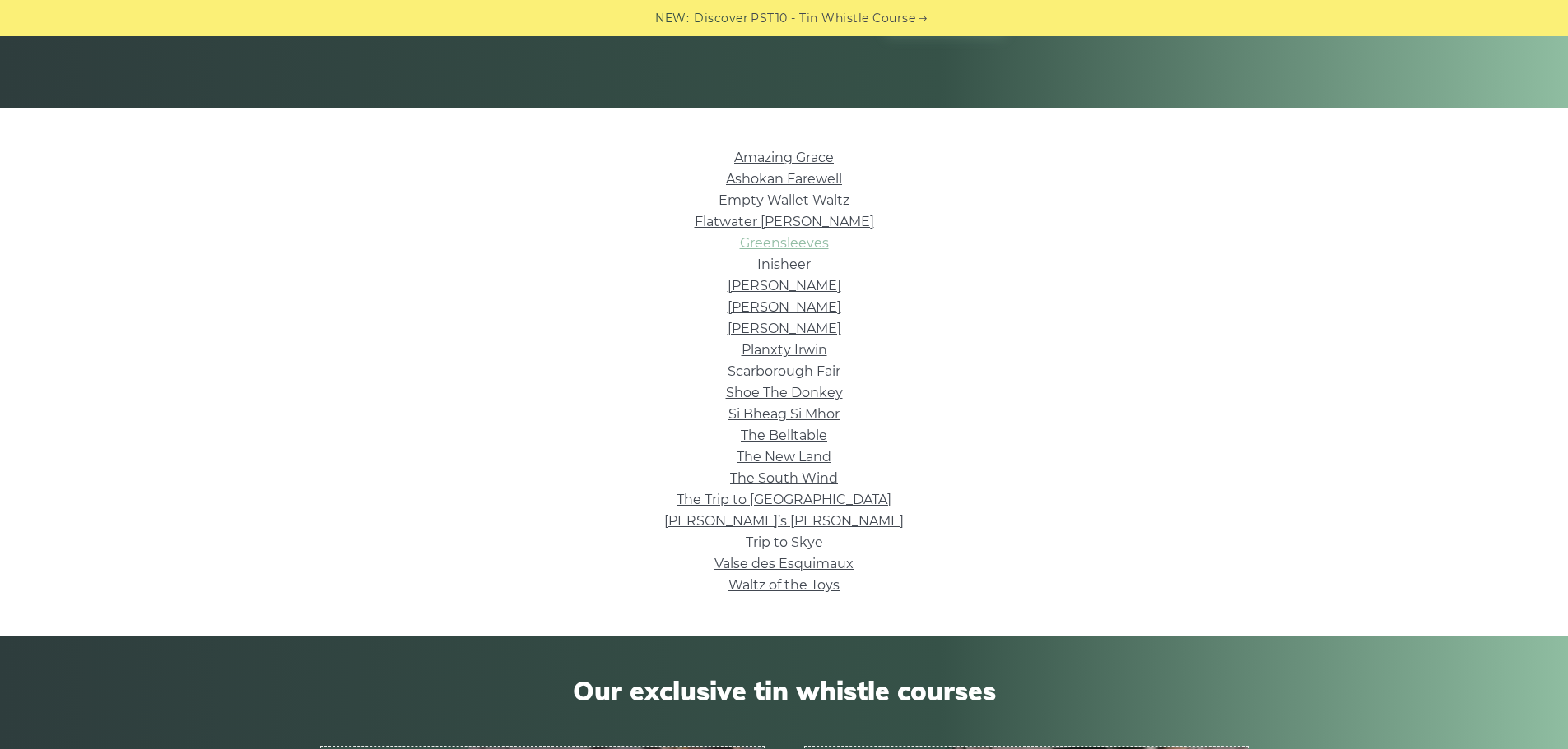
click at [795, 242] on link "Greensleeves" at bounding box center [784, 242] width 89 height 15
click at [808, 307] on link "Mrs. Kinney’s" at bounding box center [784, 307] width 113 height 15
click at [787, 546] on link "Trip to Skye" at bounding box center [784, 542] width 77 height 15
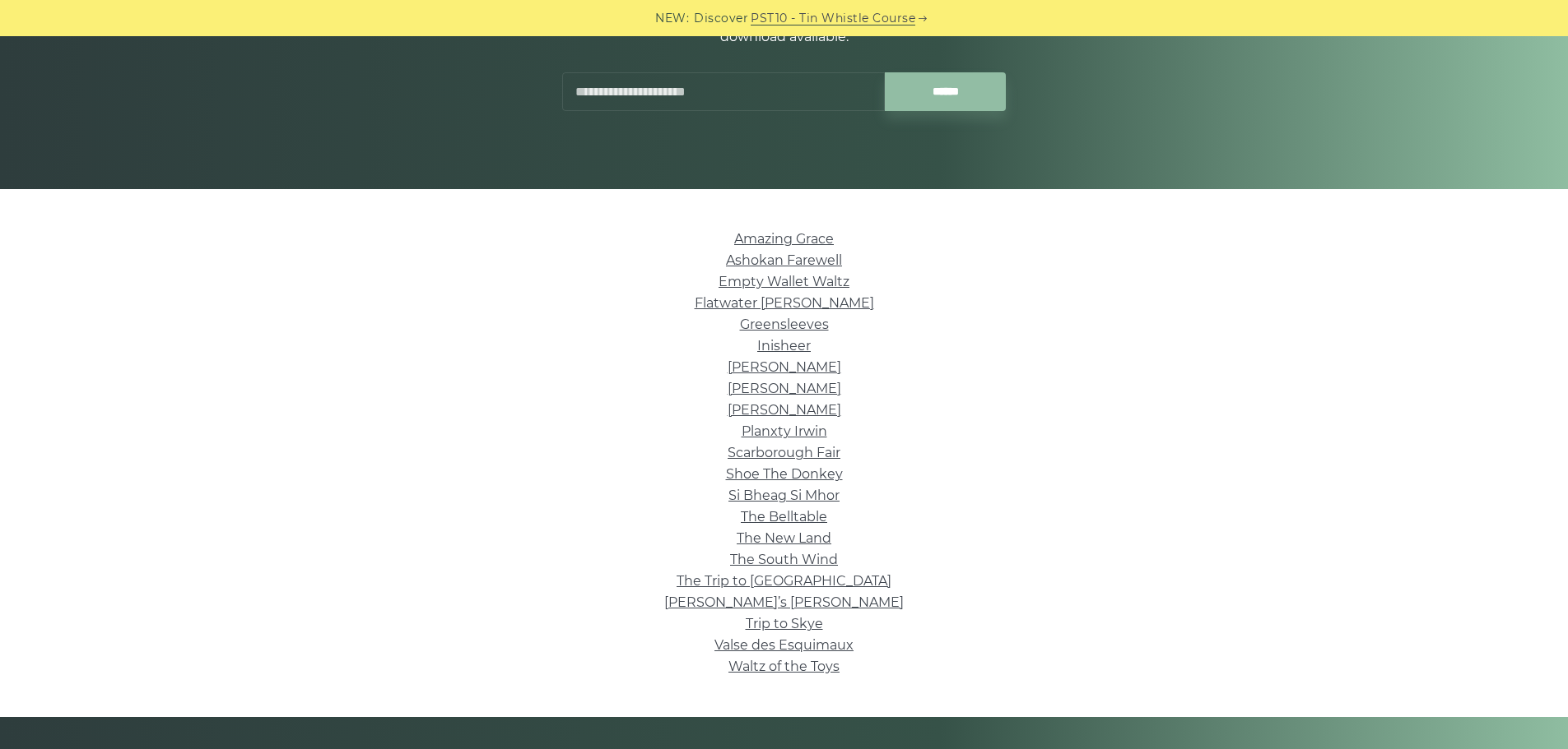
scroll to position [242, 0]
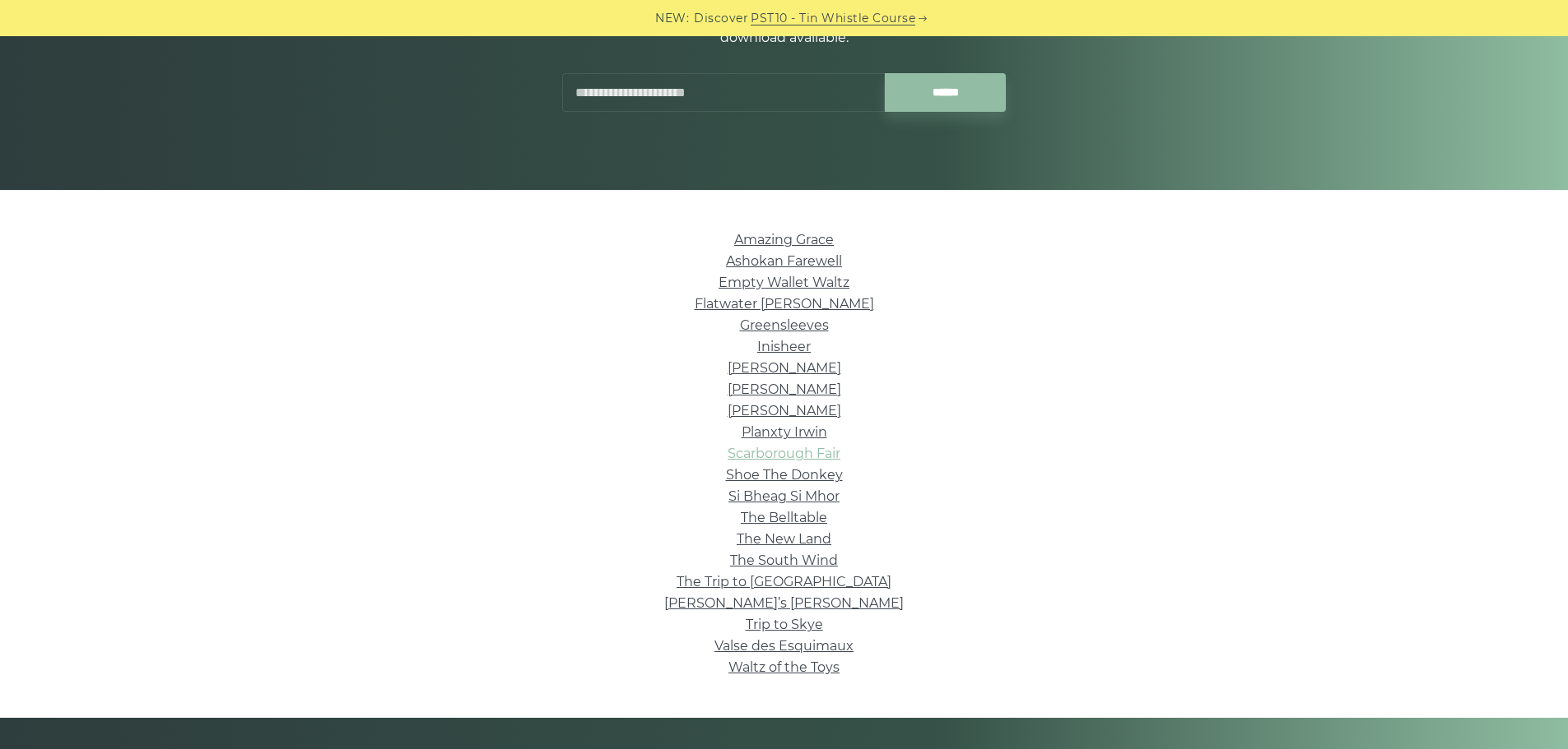
click at [784, 454] on link "Scarborough Fair" at bounding box center [784, 453] width 113 height 15
click at [800, 365] on link "[PERSON_NAME]" at bounding box center [784, 367] width 113 height 15
click at [780, 499] on link "Si­ Bheag Si­ Mhor" at bounding box center [784, 496] width 111 height 15
click at [764, 331] on link "Greensleeves" at bounding box center [784, 325] width 89 height 15
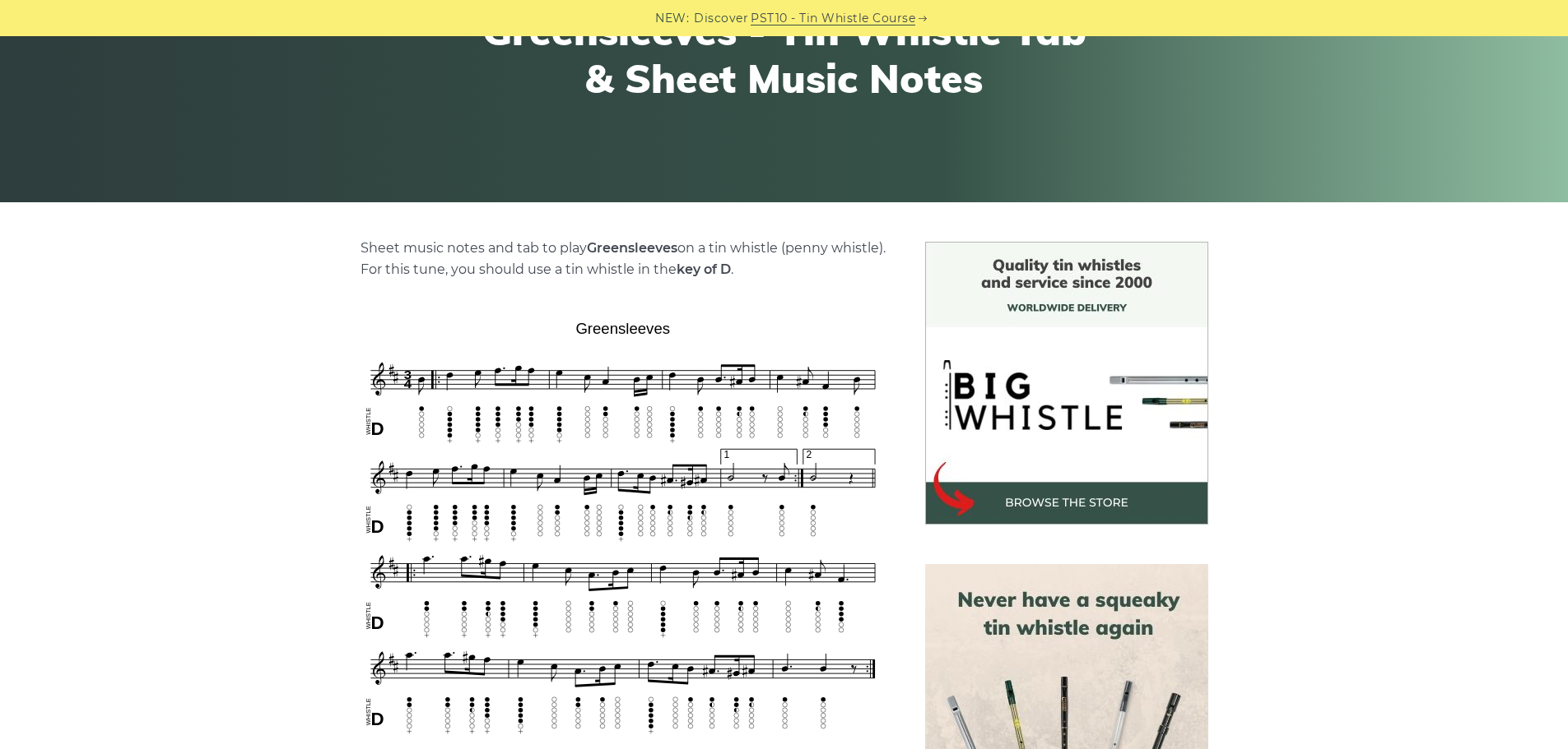
scroll to position [229, 0]
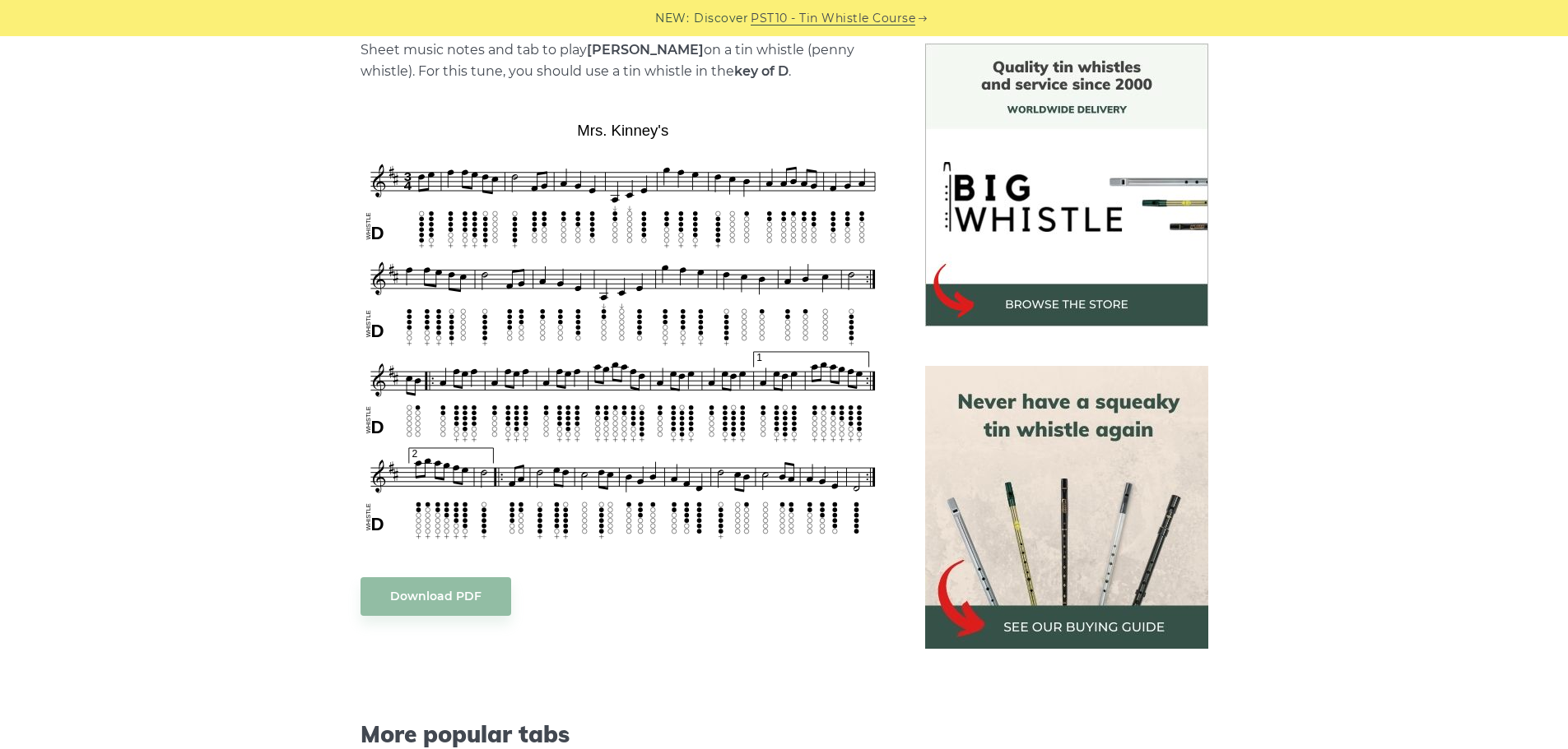
scroll to position [426, 0]
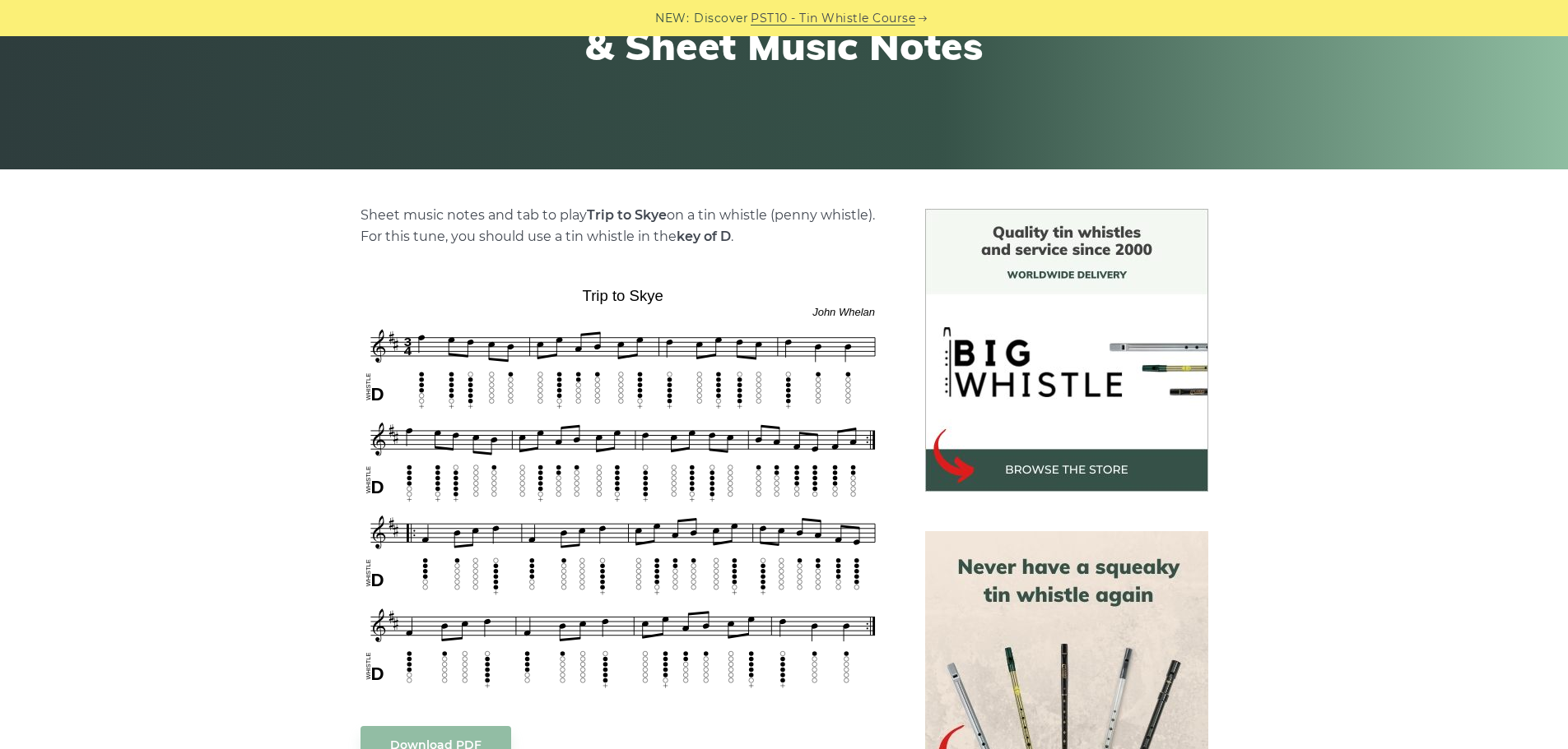
scroll to position [258, 0]
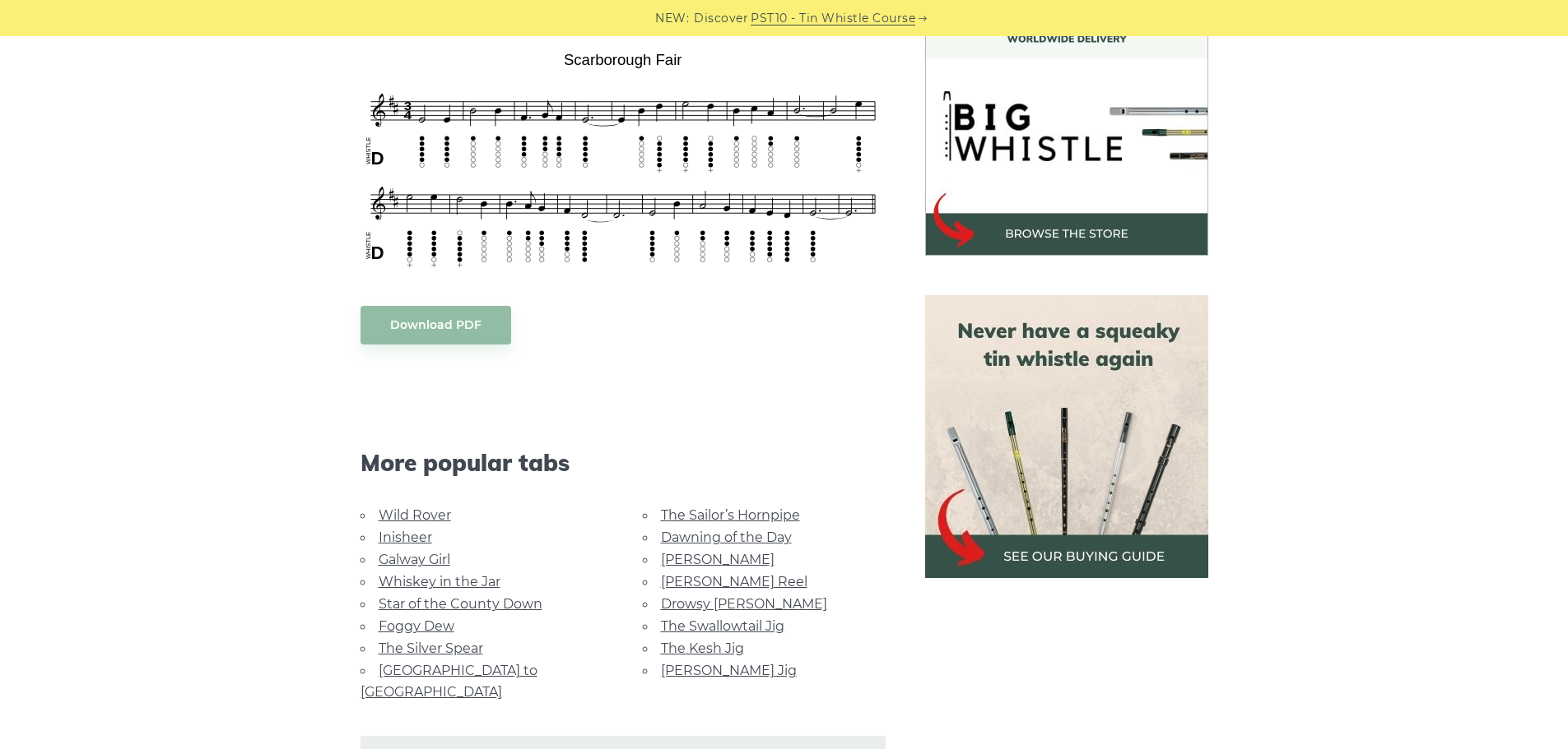
scroll to position [501, 0]
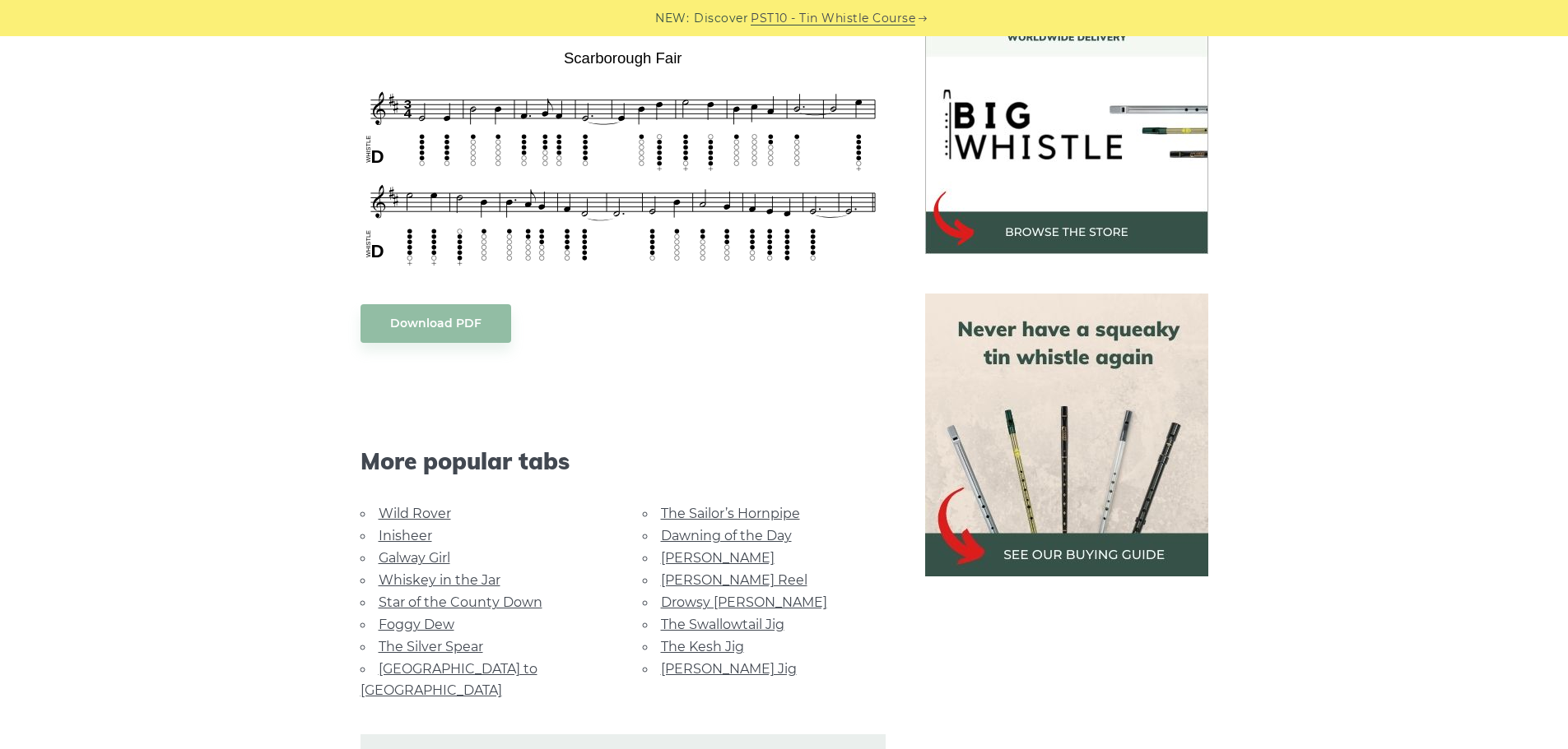
click at [731, 510] on link "The Sailor’s Hornpipe" at bounding box center [730, 513] width 139 height 15
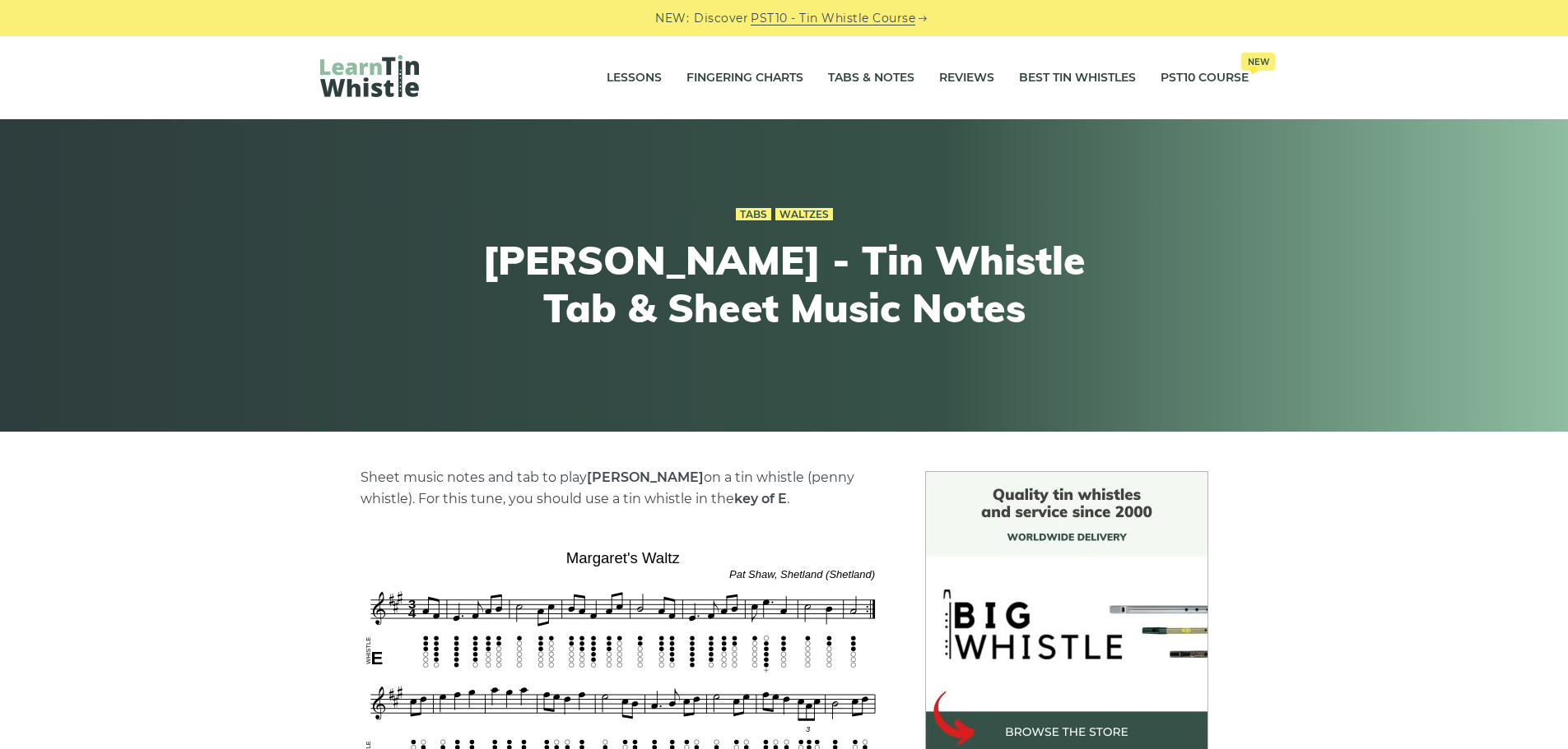
scroll to position [280, 0]
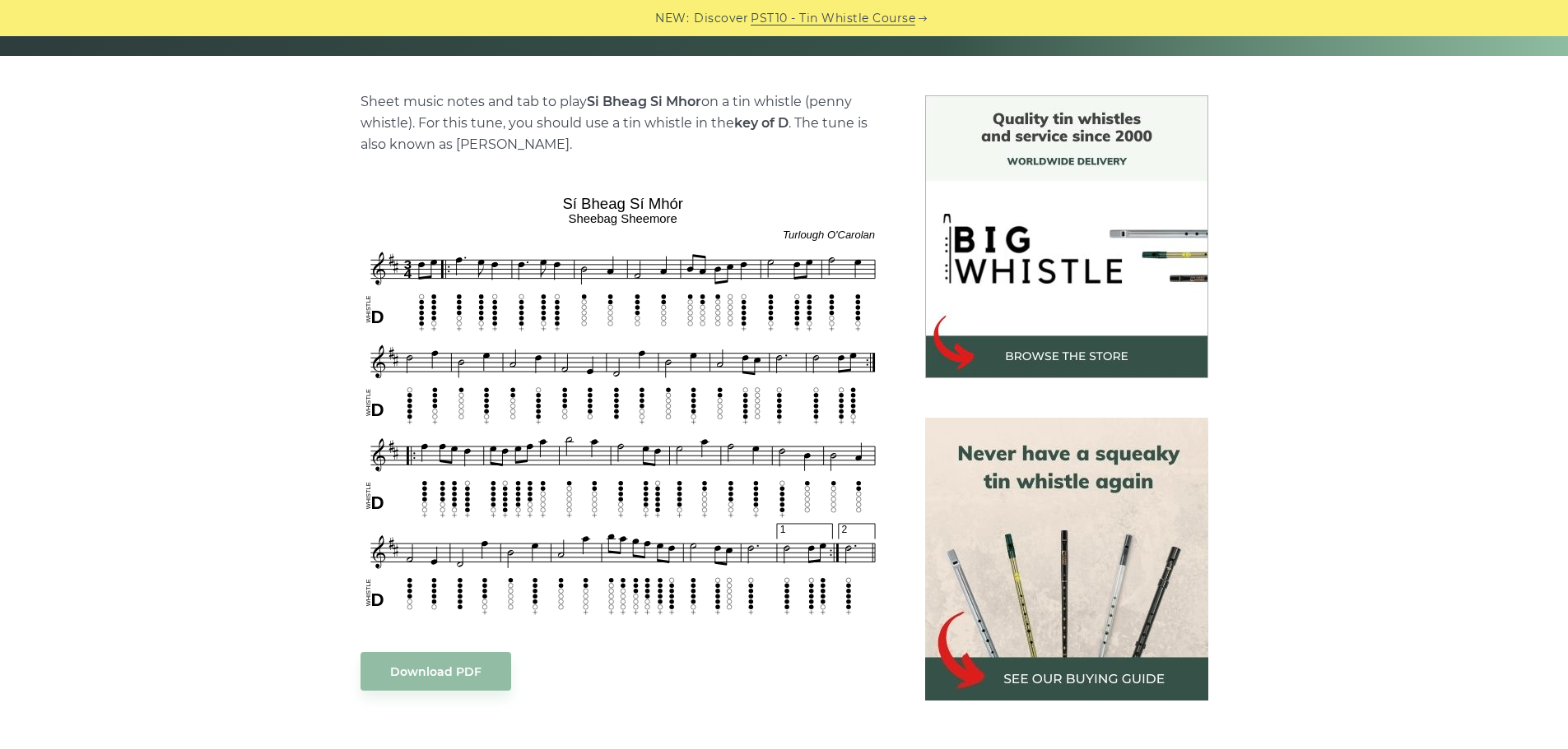
scroll to position [380, 0]
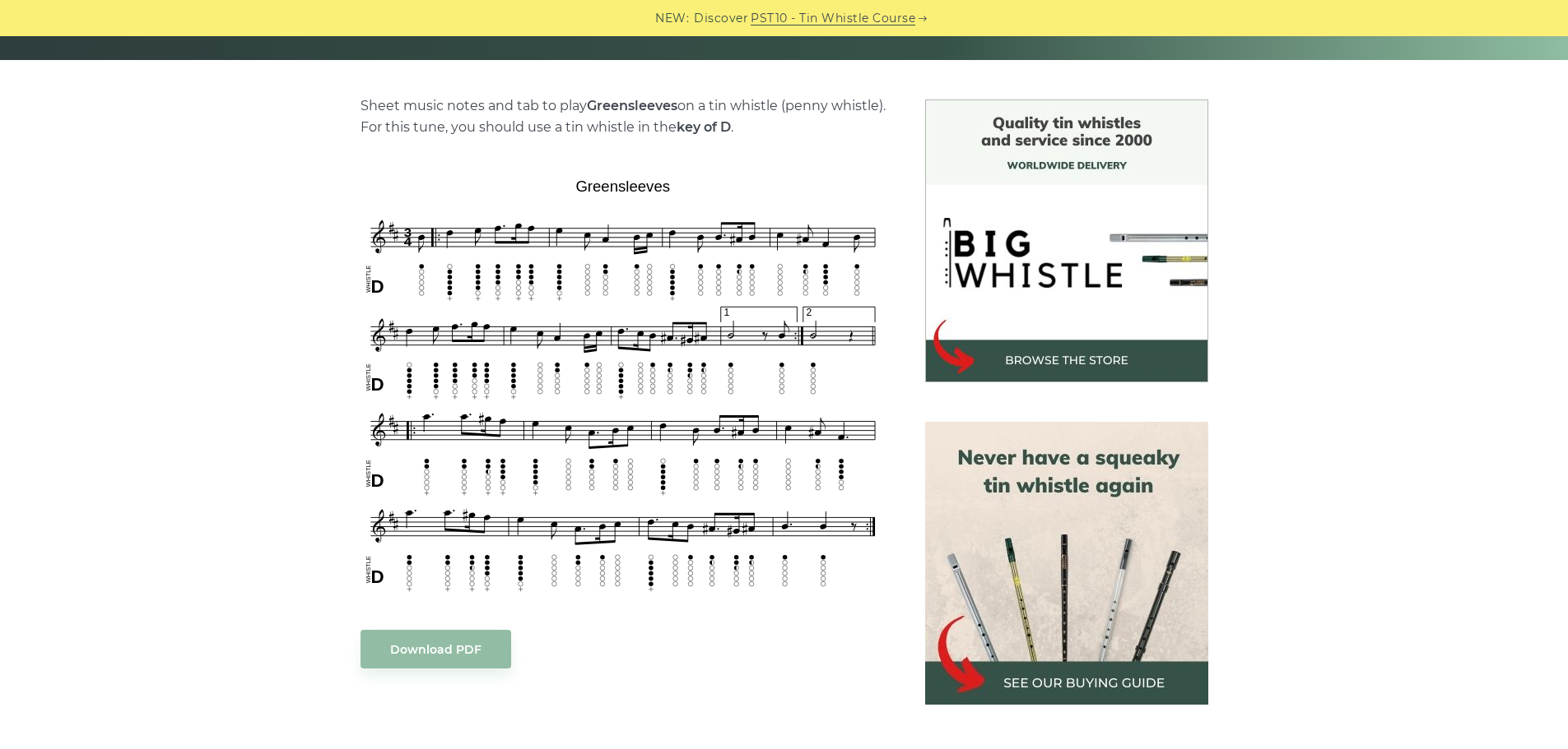
scroll to position [374, 0]
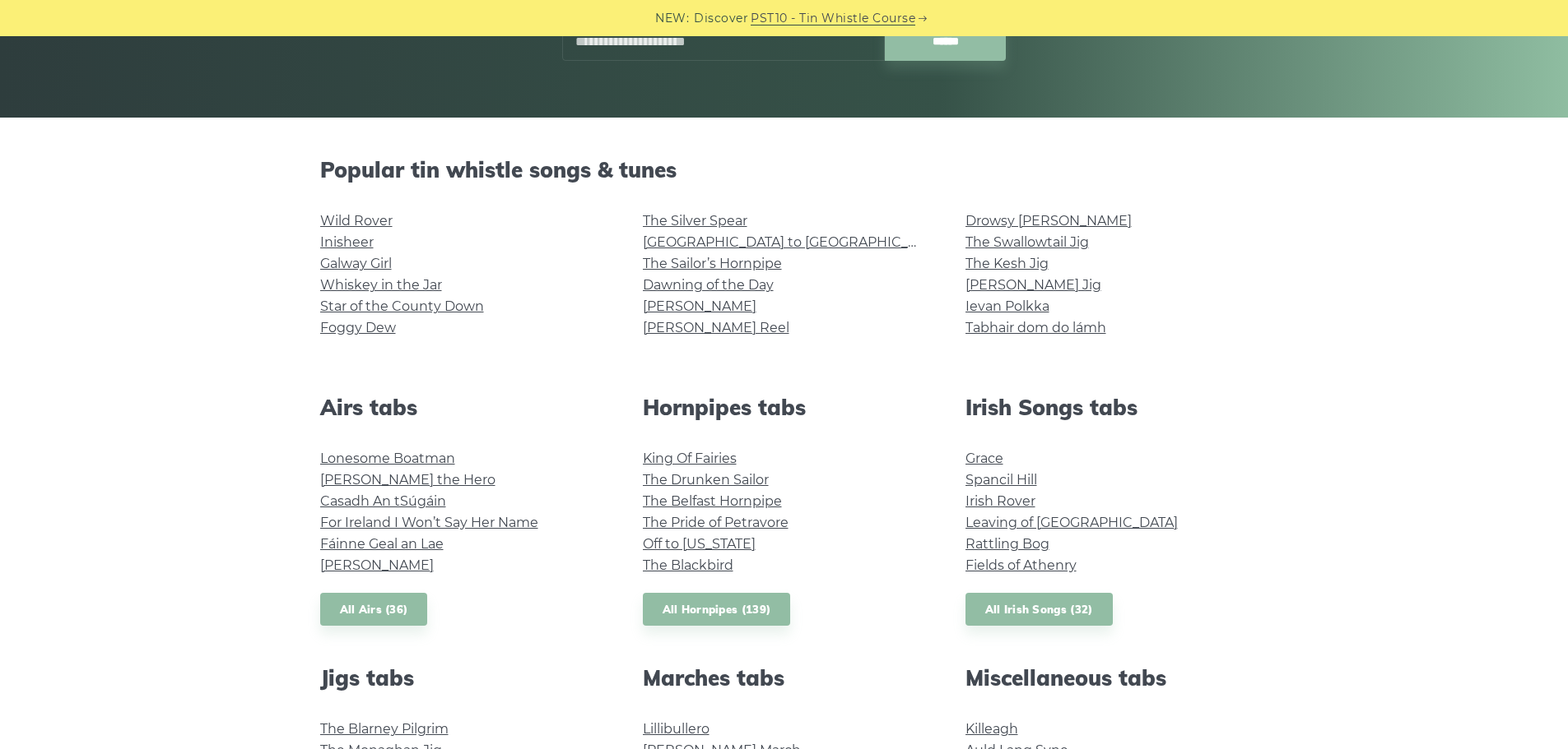
scroll to position [313, 0]
click at [389, 611] on link "All Airs (36)" at bounding box center [374, 610] width 108 height 33
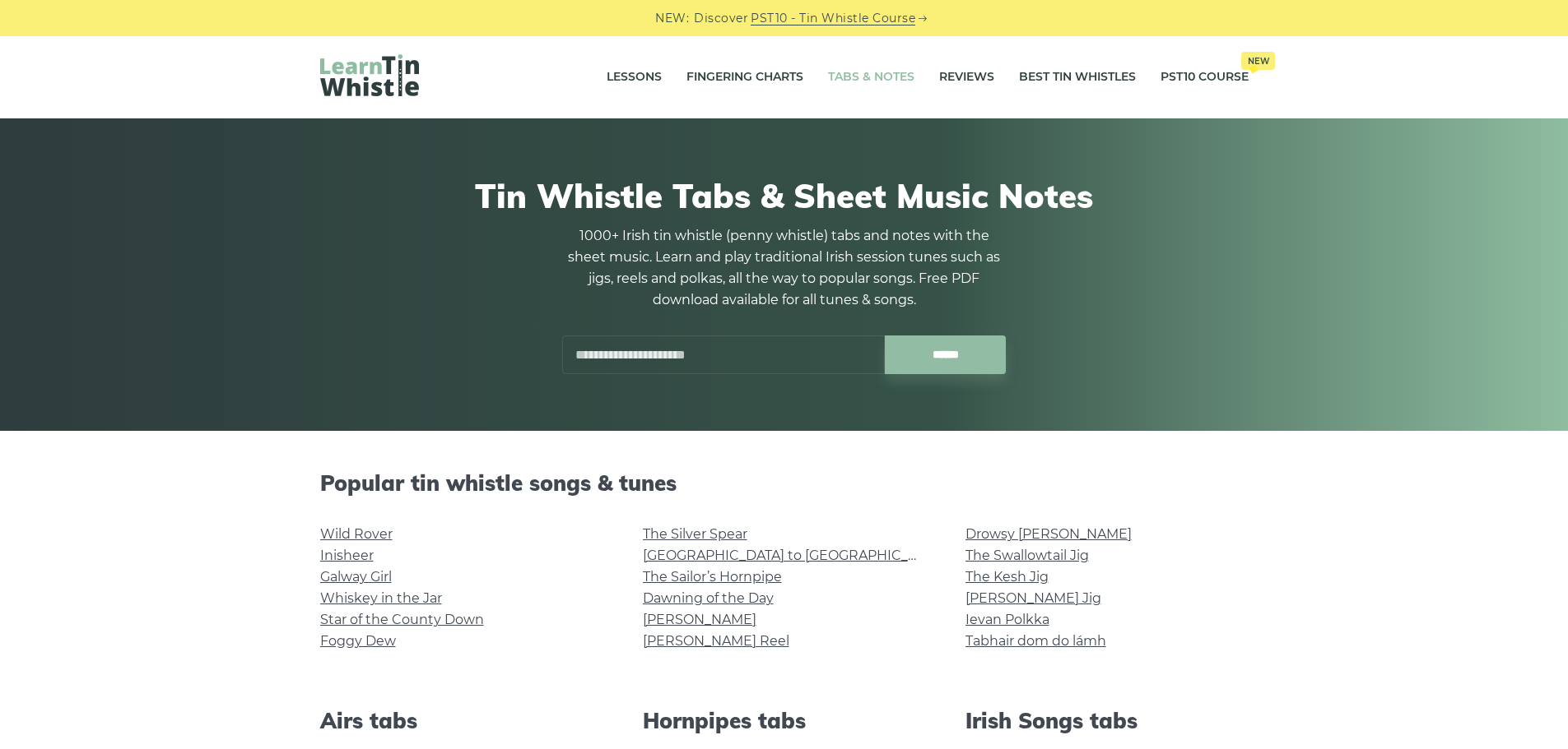
scroll to position [2, 0]
click at [662, 346] on input "text" at bounding box center [723, 354] width 322 height 39
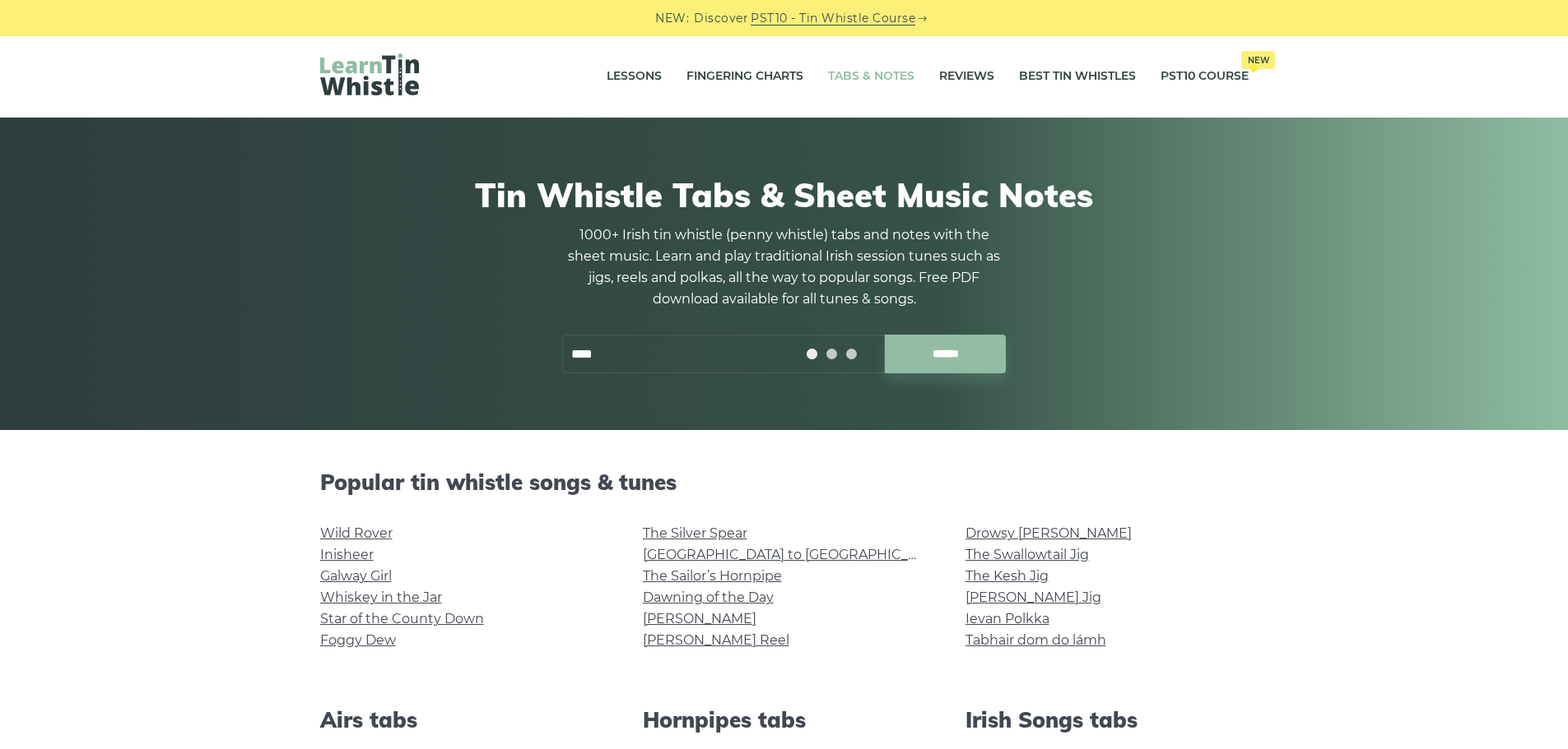
click at [884, 335] on input "******" at bounding box center [945, 354] width 121 height 39
click at [1150, 483] on h2 "Popular tin whistle songs & tunes" at bounding box center [784, 483] width 929 height 25
click at [675, 367] on input "****" at bounding box center [723, 354] width 322 height 39
type input "****"
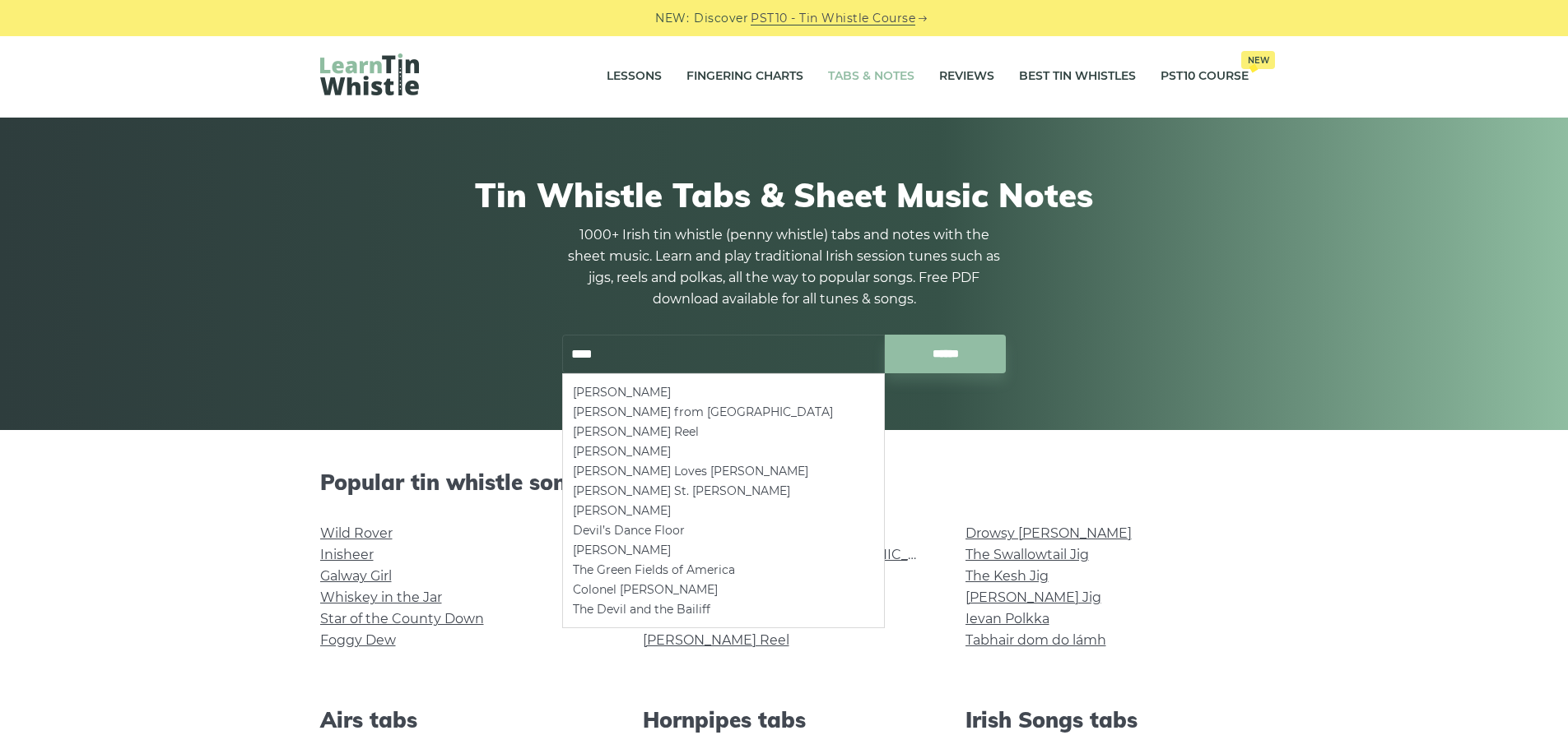
click at [605, 348] on input "****" at bounding box center [723, 354] width 322 height 39
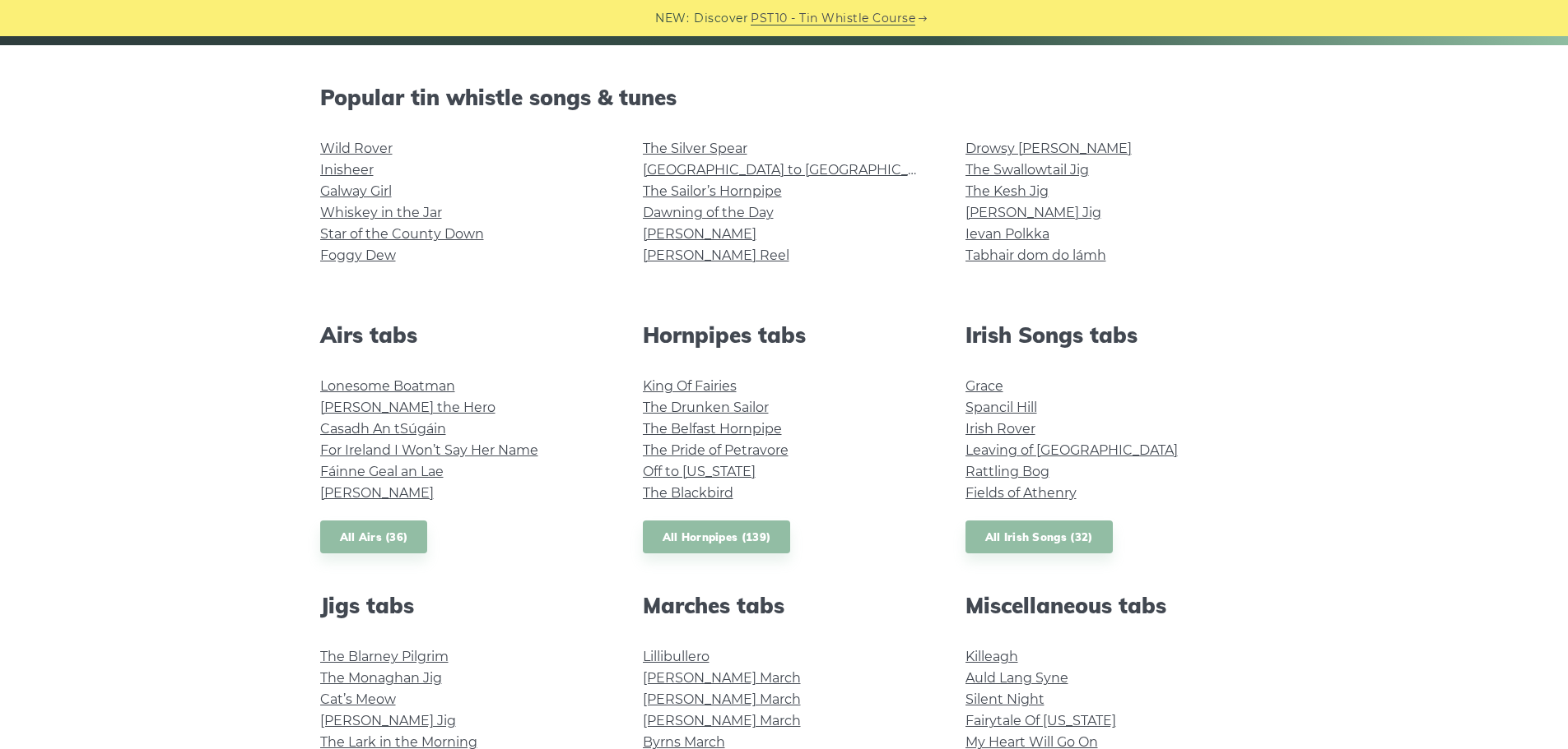
scroll to position [0, 0]
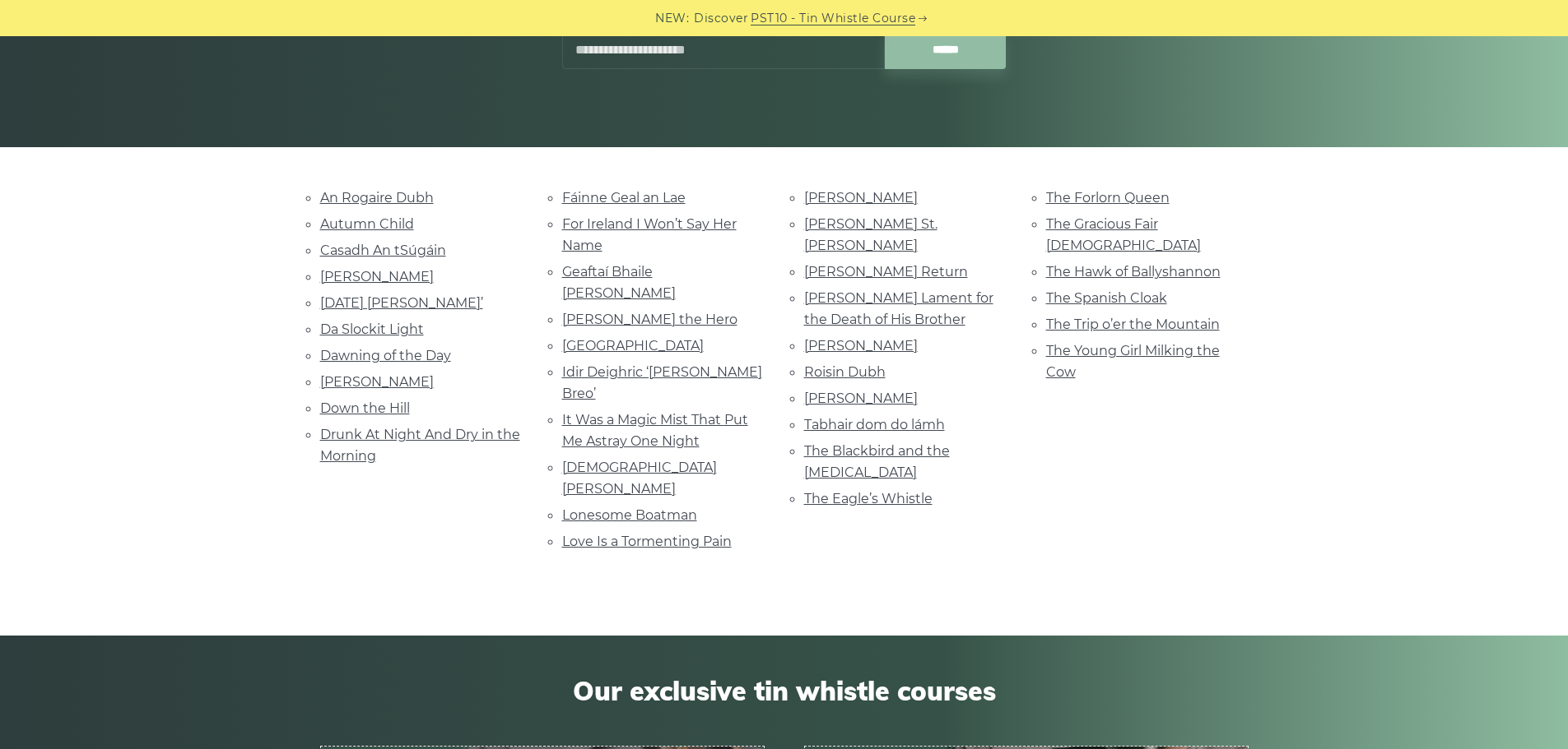
scroll to position [241, 0]
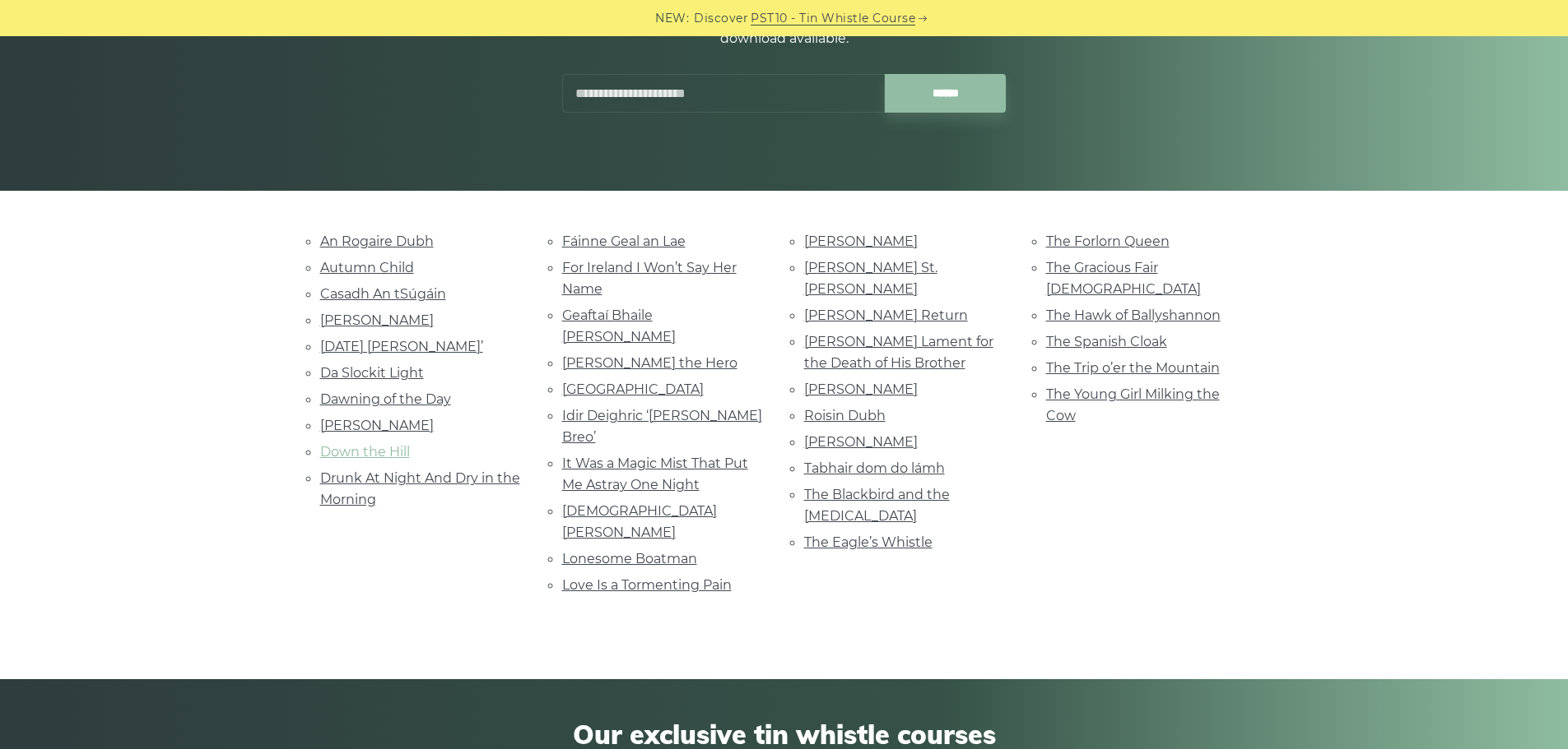
click at [361, 453] on link "Down the Hill" at bounding box center [365, 451] width 90 height 15
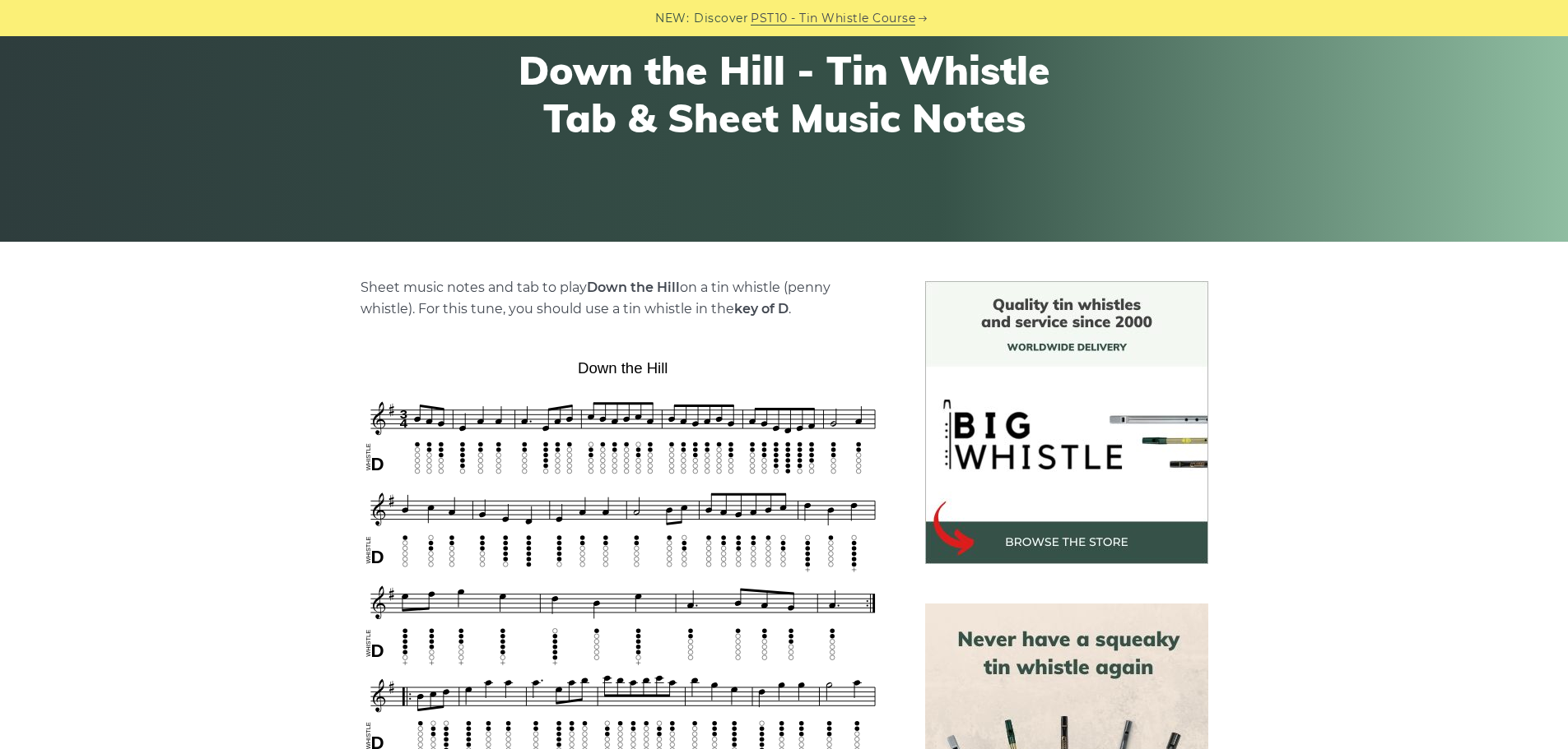
scroll to position [189, 0]
